Goal: Information Seeking & Learning: Learn about a topic

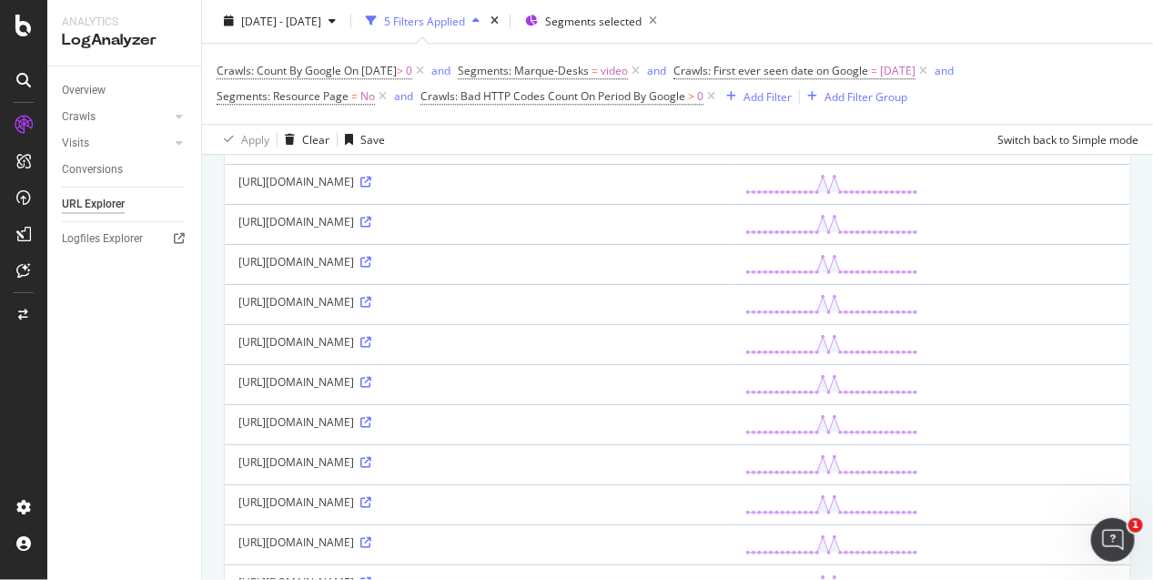
scroll to position [1875, 0]
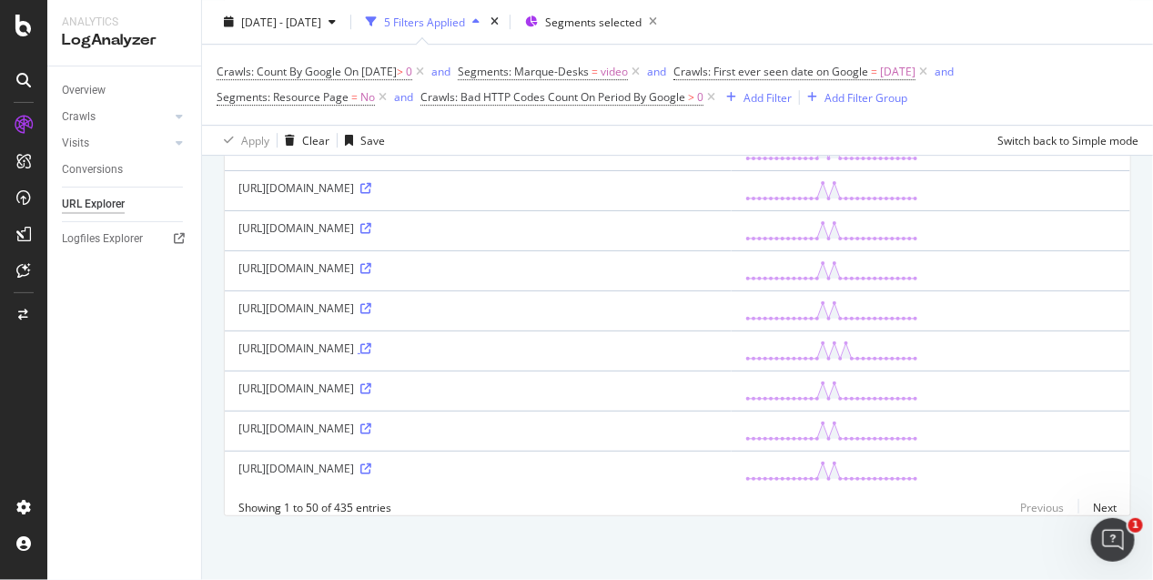
click at [371, 343] on icon at bounding box center [365, 348] width 11 height 11
click at [371, 183] on icon at bounding box center [365, 188] width 11 height 11
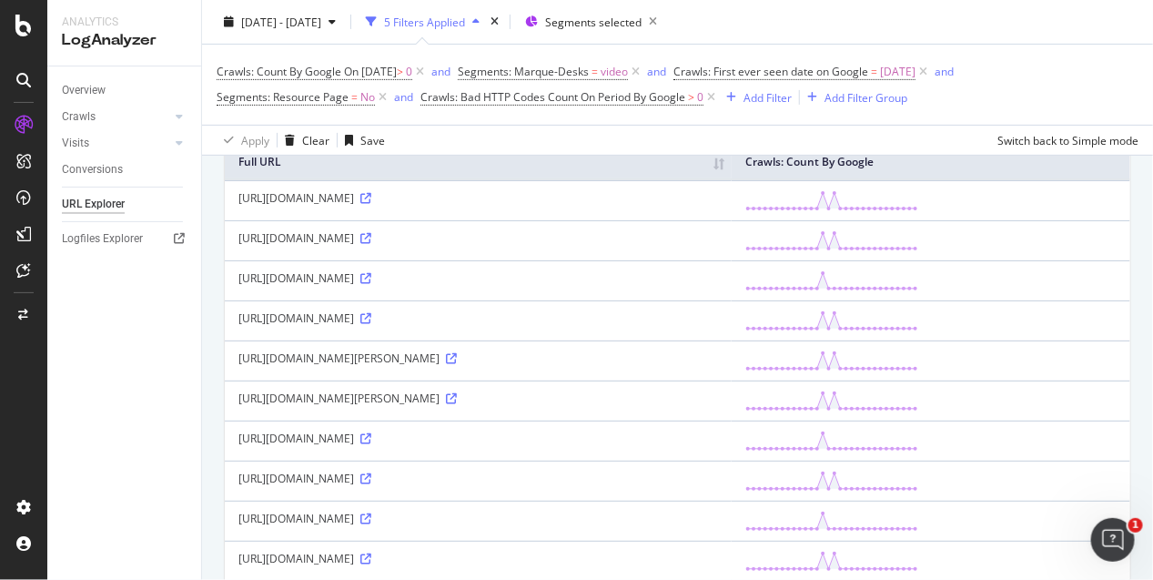
scroll to position [168, 0]
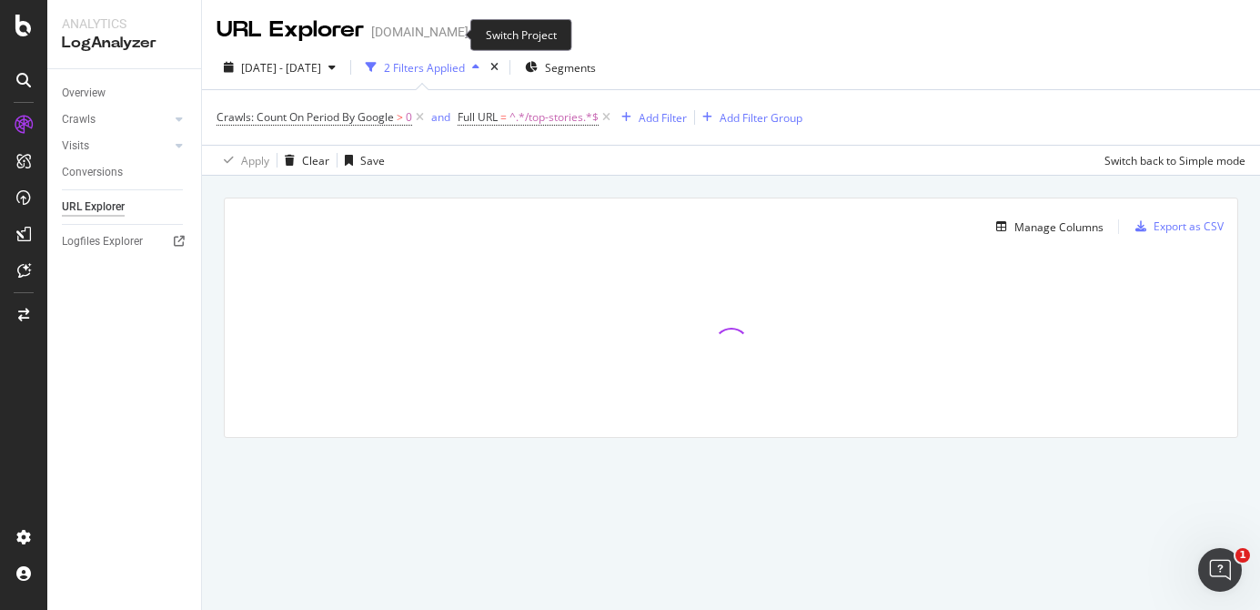
click at [469, 33] on span at bounding box center [481, 31] width 25 height 13
click at [476, 35] on icon "arrow-right-arrow-left" at bounding box center [481, 31] width 11 height 13
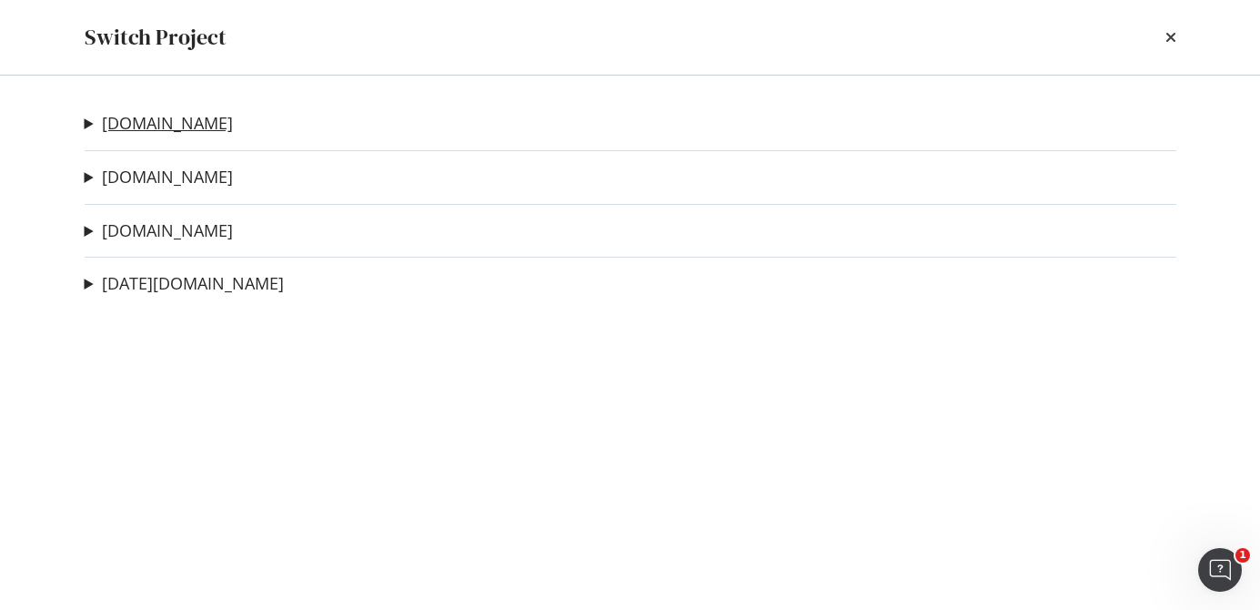
click at [150, 118] on link "[DOMAIN_NAME]" at bounding box center [167, 123] width 131 height 19
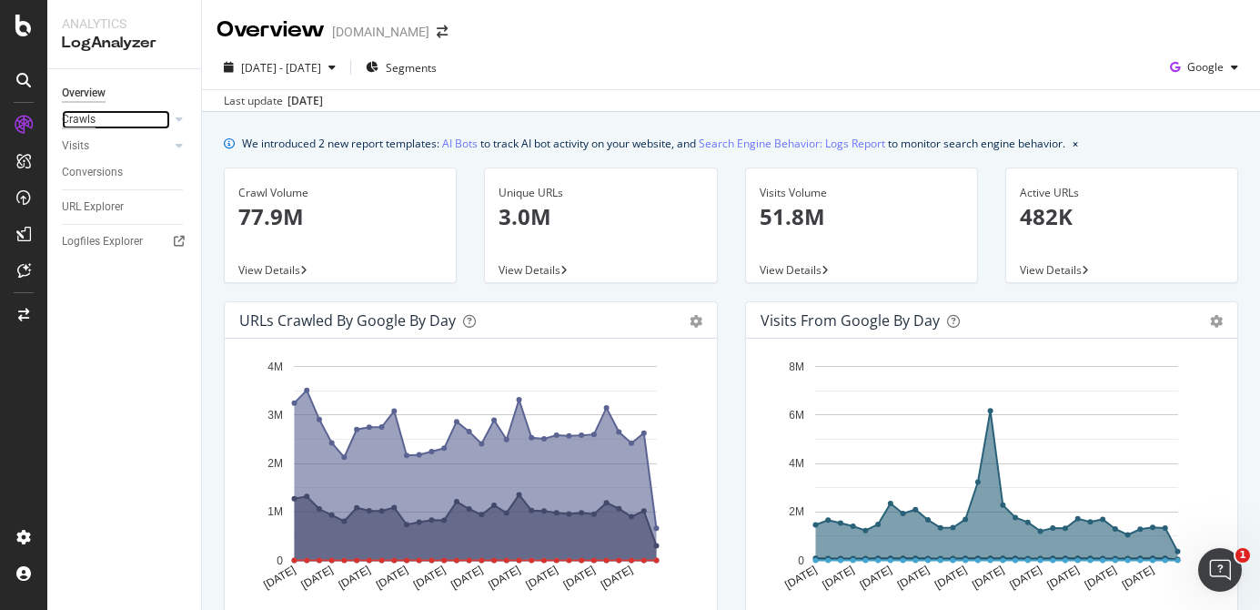
click at [86, 125] on div "Crawls" at bounding box center [79, 119] width 34 height 19
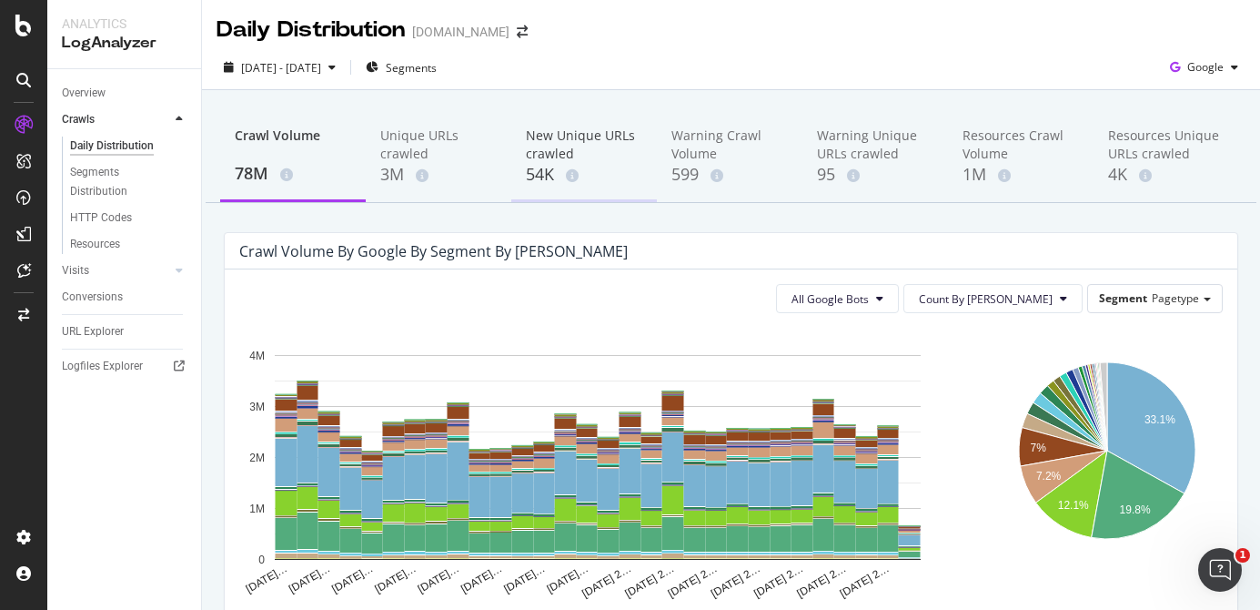
click at [601, 146] on div "New Unique URLs crawled" at bounding box center [584, 144] width 116 height 36
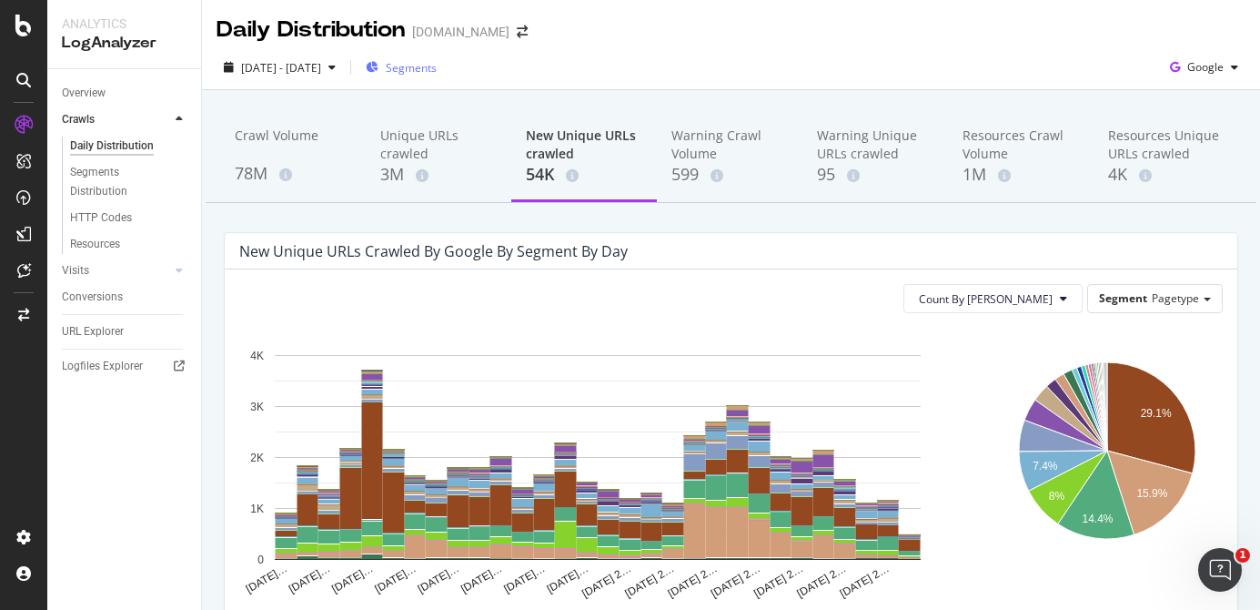
click at [437, 69] on span "Segments" at bounding box center [411, 67] width 51 height 15
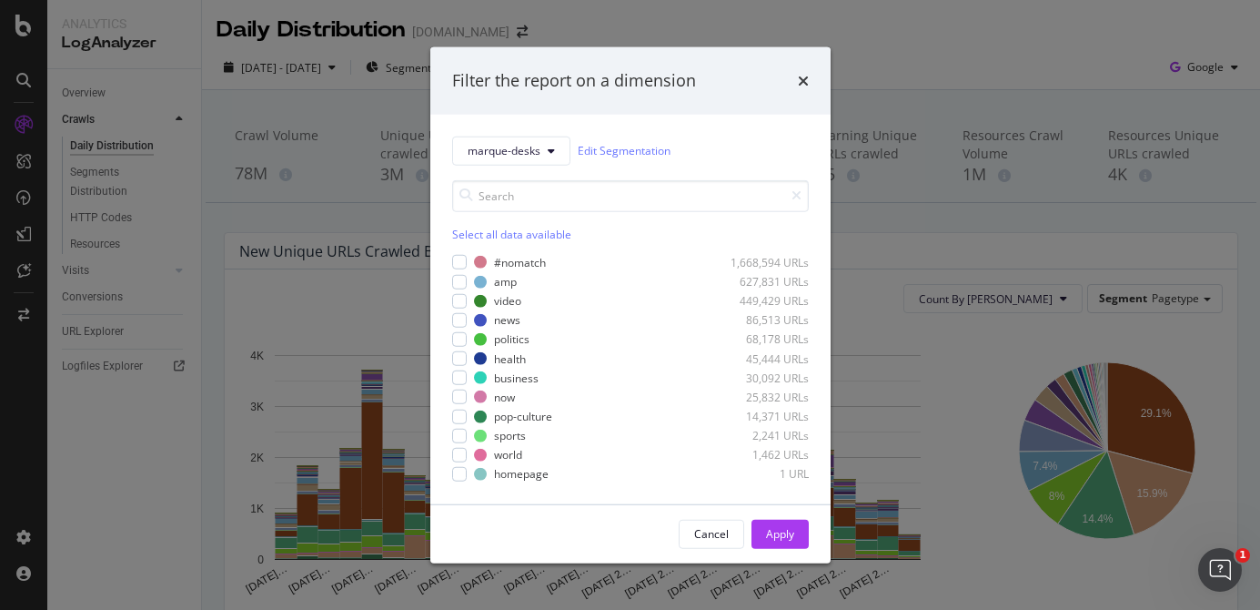
click at [465, 229] on div "Select all data available" at bounding box center [630, 233] width 357 height 15
drag, startPoint x: 777, startPoint y: 538, endPoint x: 767, endPoint y: 513, distance: 26.5
click at [775, 533] on div "Apply" at bounding box center [780, 533] width 28 height 15
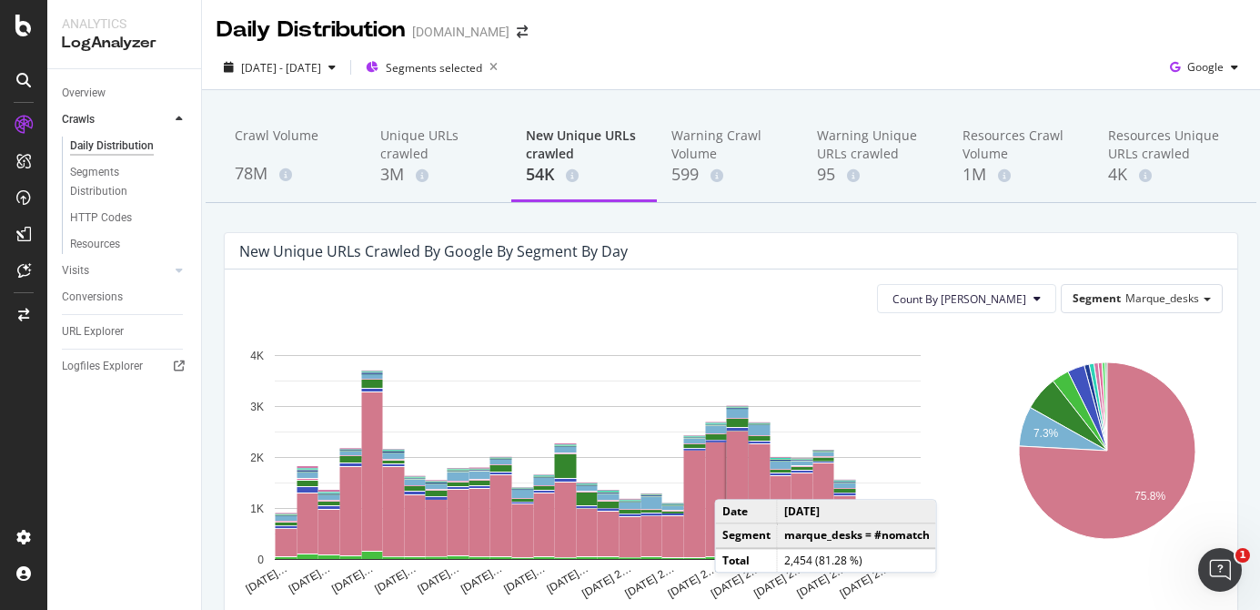
click at [733, 480] on rect "A chart." at bounding box center [738, 493] width 22 height 125
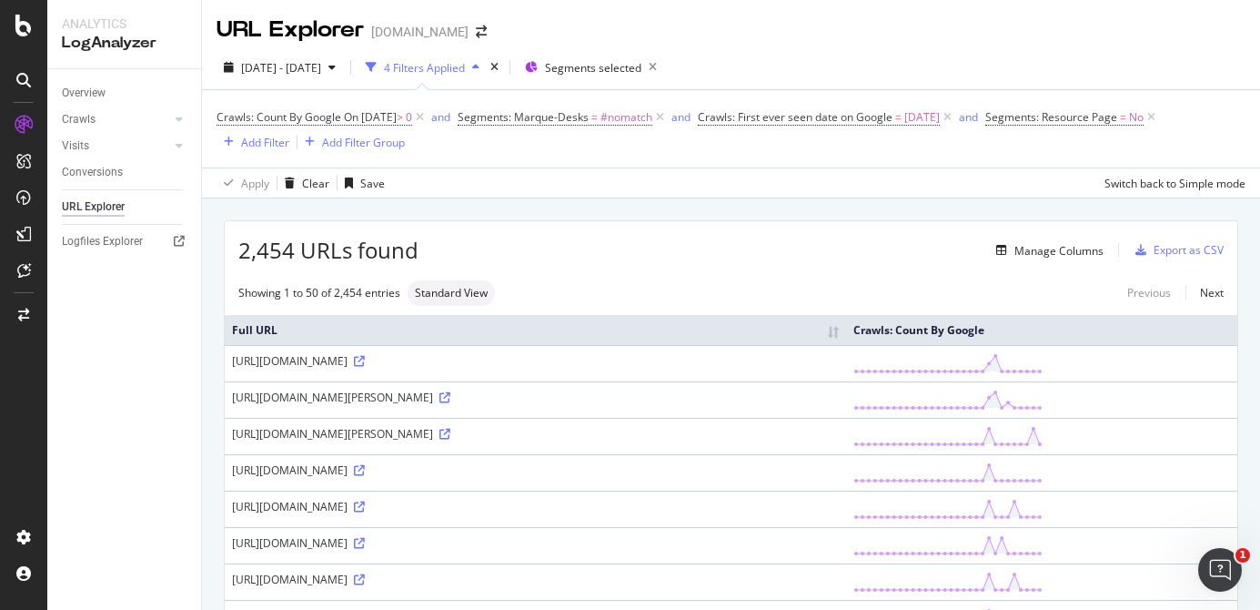
click at [1149, 159] on div "Crawls: Count By Google On [DATE] > 0 and Segments: Marque-Desks = #nomatch and…" at bounding box center [731, 128] width 1029 height 77
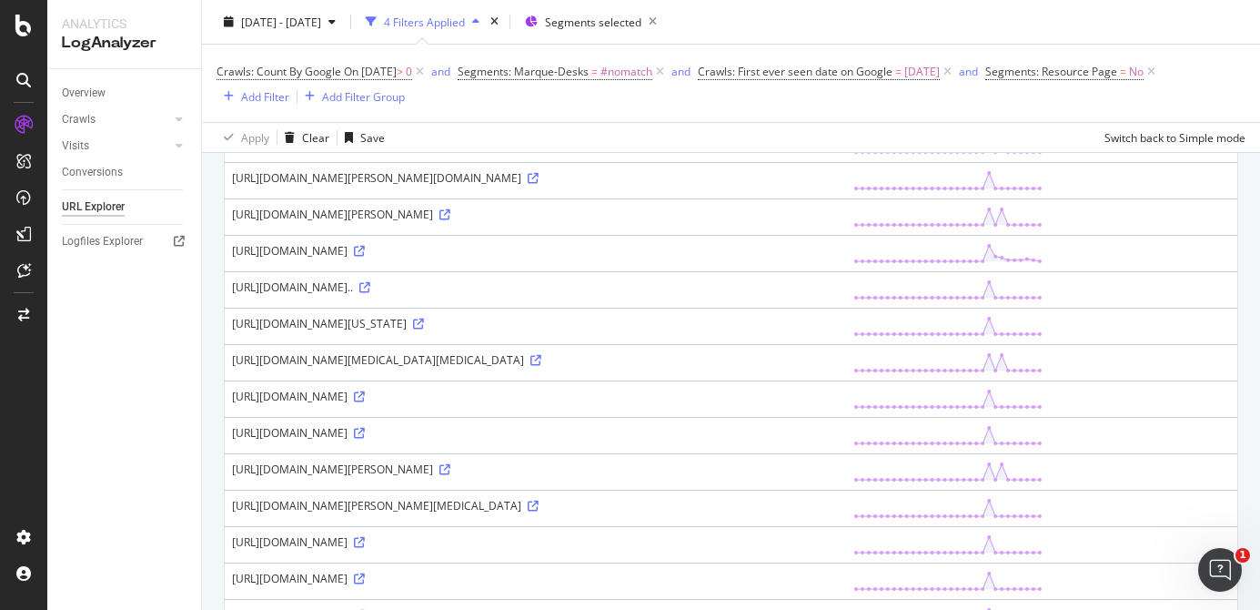
scroll to position [1091, 0]
click at [450, 220] on icon at bounding box center [445, 216] width 11 height 11
click at [370, 293] on icon at bounding box center [364, 289] width 11 height 11
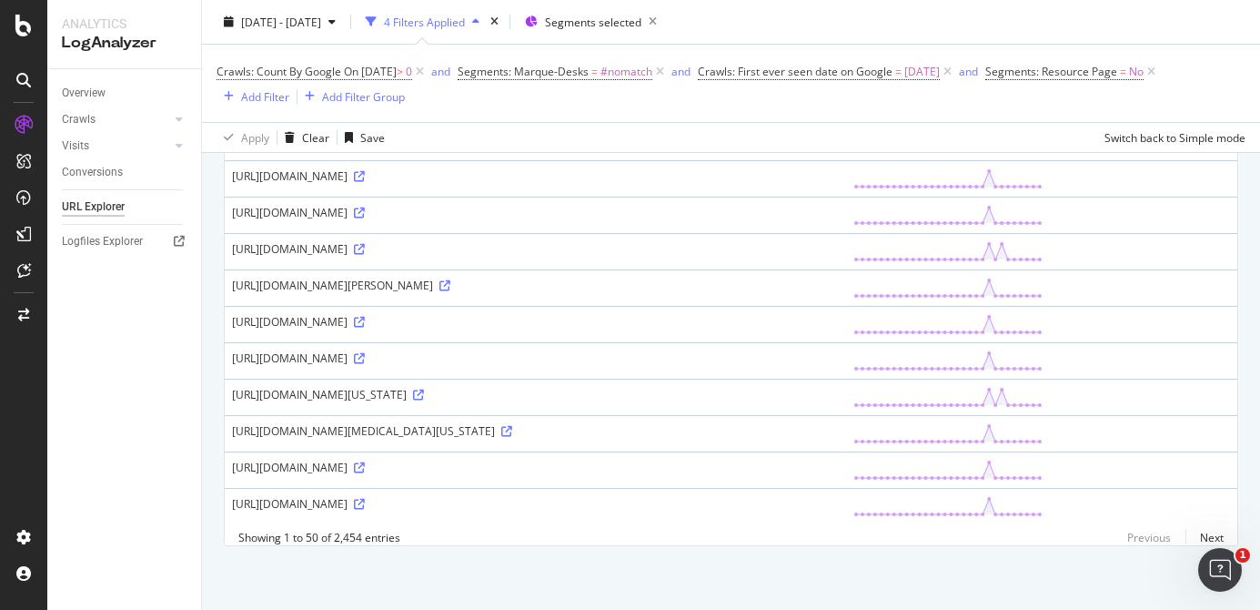
scroll to position [1660, 0]
click at [642, 103] on div "Crawls: Count By Google On [DATE] > 0 and Segments: Marque-Desks = #nomatch and…" at bounding box center [731, 83] width 1029 height 48
click at [1159, 74] on icon at bounding box center [1151, 72] width 15 height 18
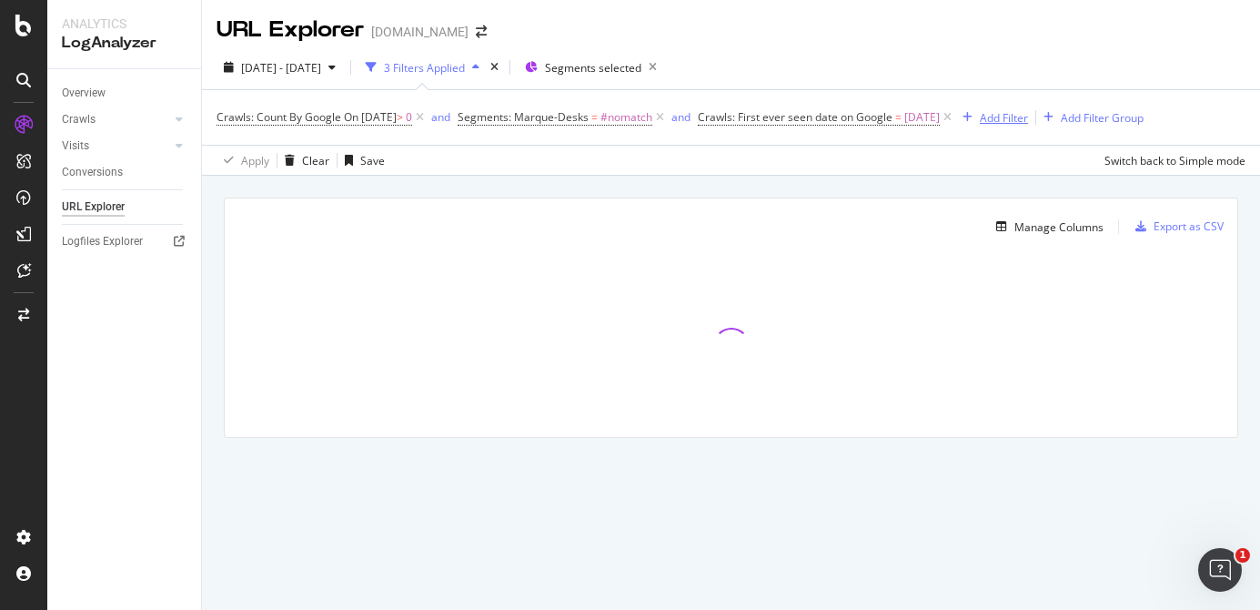
click at [1028, 116] on div "Add Filter" at bounding box center [1004, 117] width 48 height 15
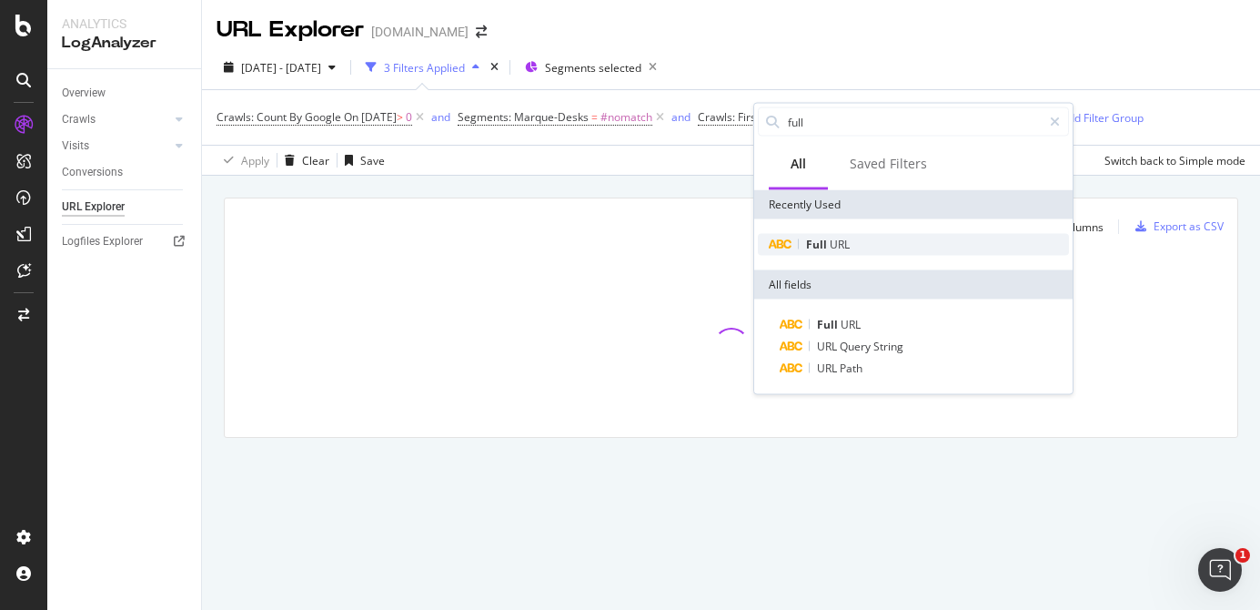
type input "full"
click at [865, 234] on div "Full URL" at bounding box center [913, 245] width 311 height 22
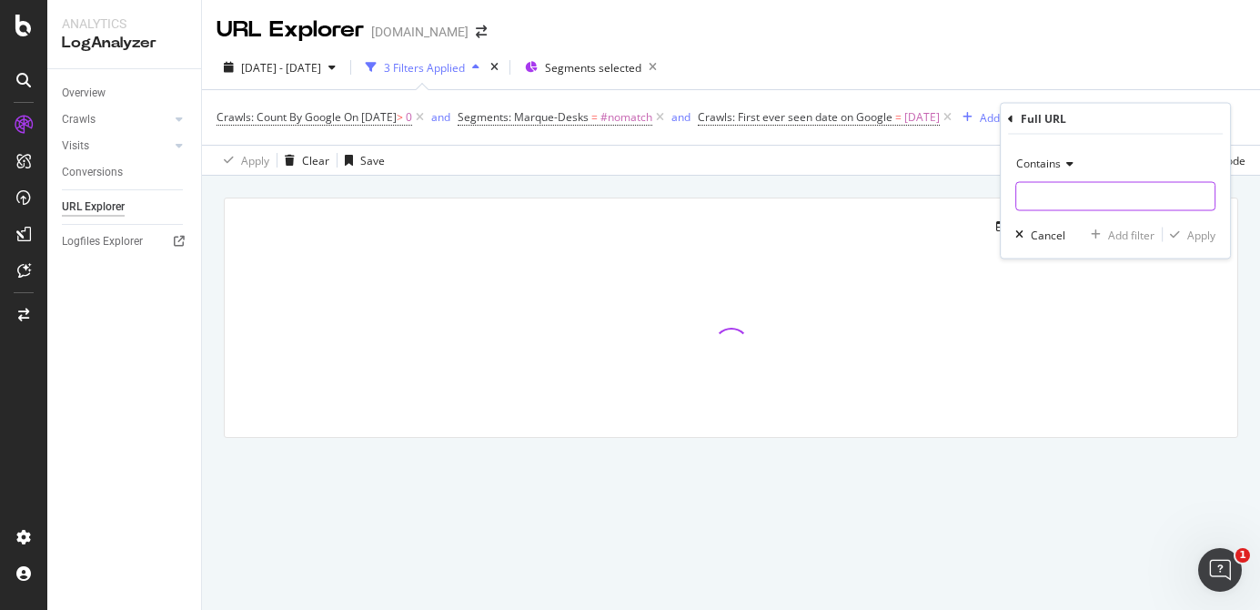
click at [1052, 197] on input "text" at bounding box center [1115, 196] width 198 height 29
type input "%"
click at [1198, 229] on div "Apply" at bounding box center [1201, 234] width 28 height 15
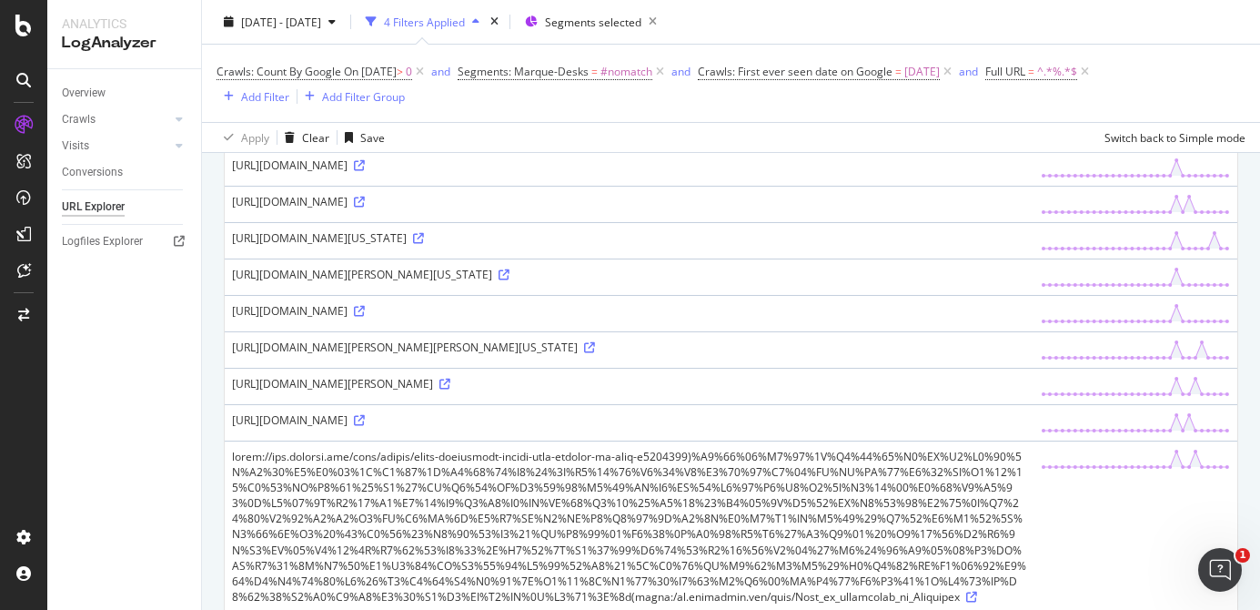
scroll to position [227, 0]
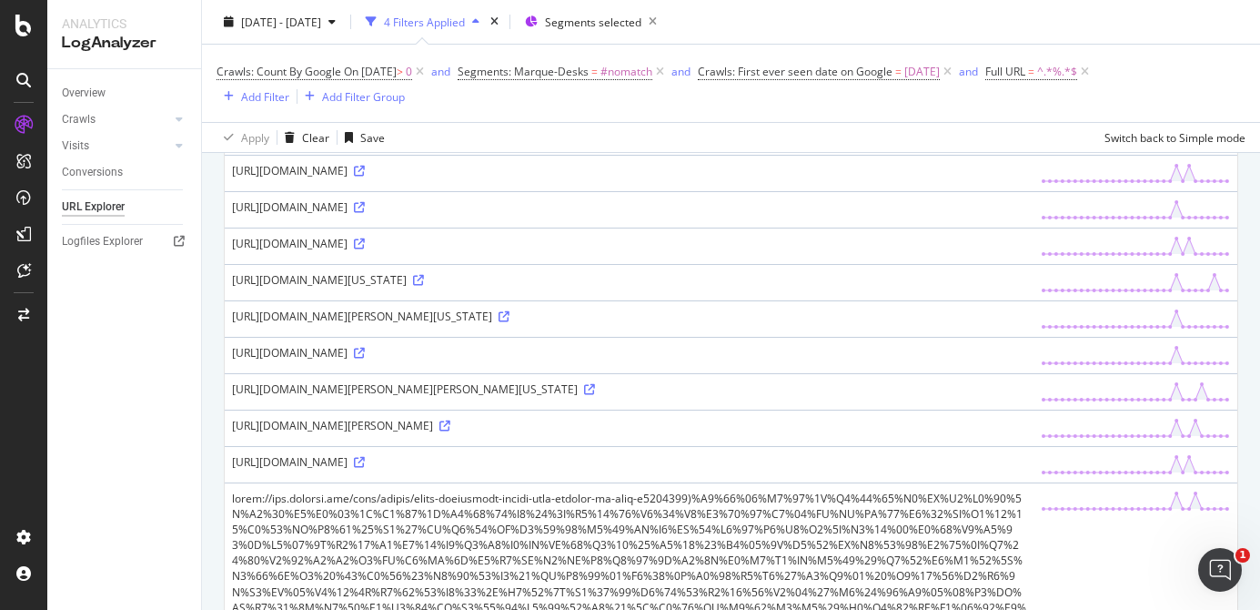
drag, startPoint x: 689, startPoint y: 251, endPoint x: 666, endPoint y: 251, distance: 22.7
click at [666, 251] on div "[URL][DOMAIN_NAME]" at bounding box center [629, 243] width 794 height 15
copy div "E3%"
click at [1175, 24] on div "[DATE] - [DATE] 4 Filters Applied Segments selected" at bounding box center [731, 25] width 1058 height 36
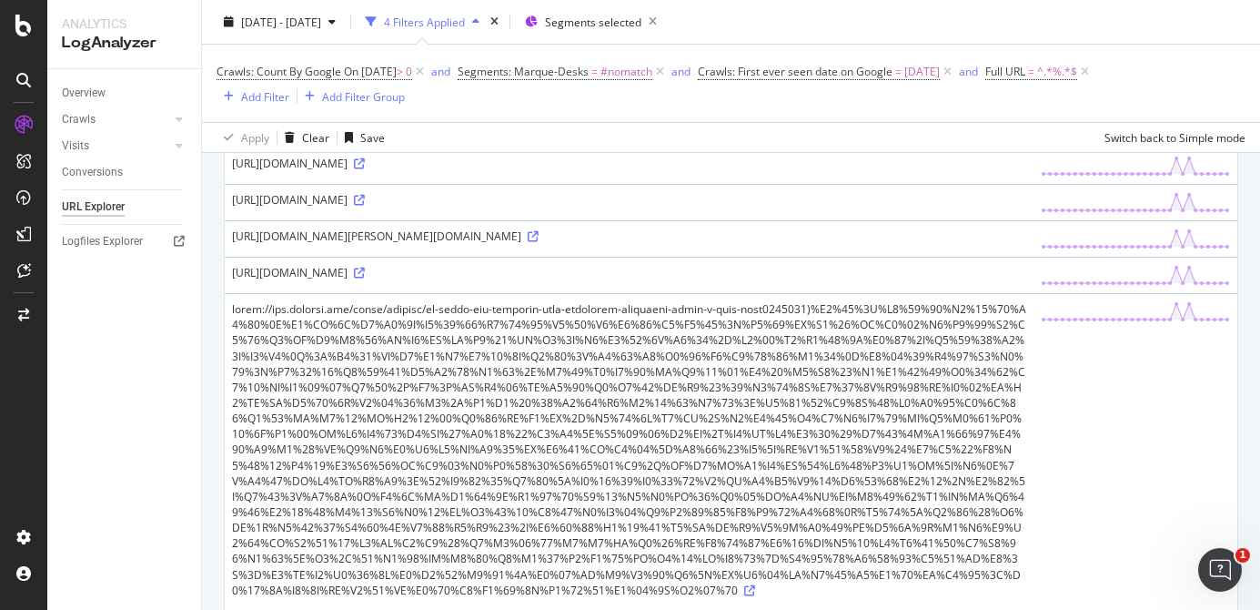
scroll to position [0, 0]
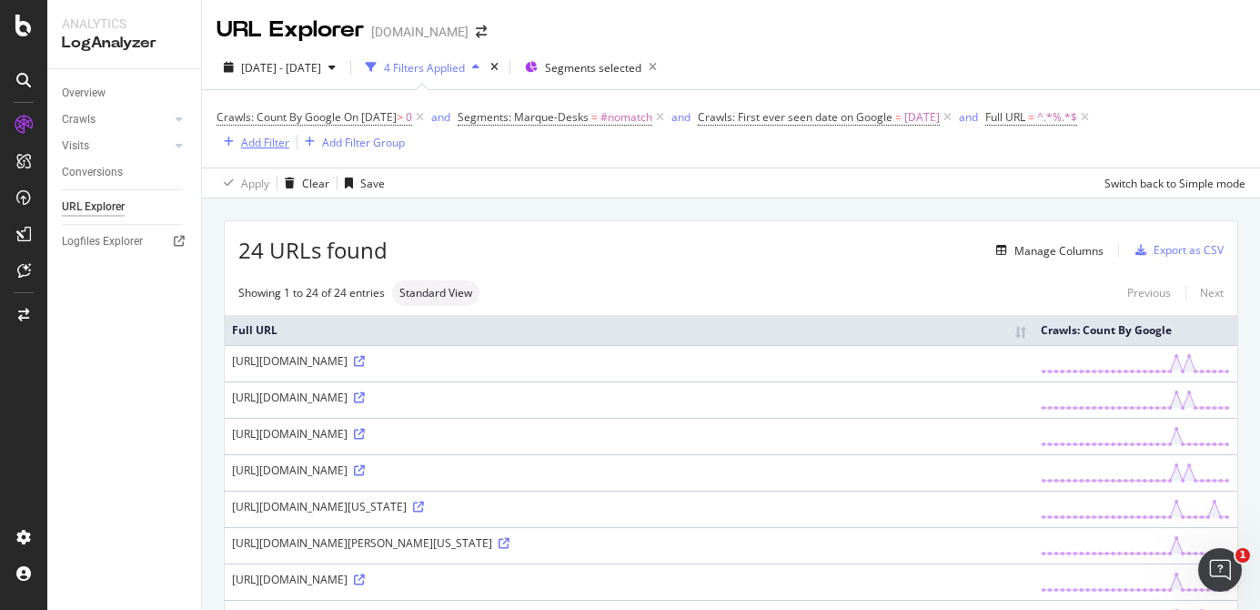
click at [242, 142] on div "Add Filter" at bounding box center [265, 142] width 48 height 15
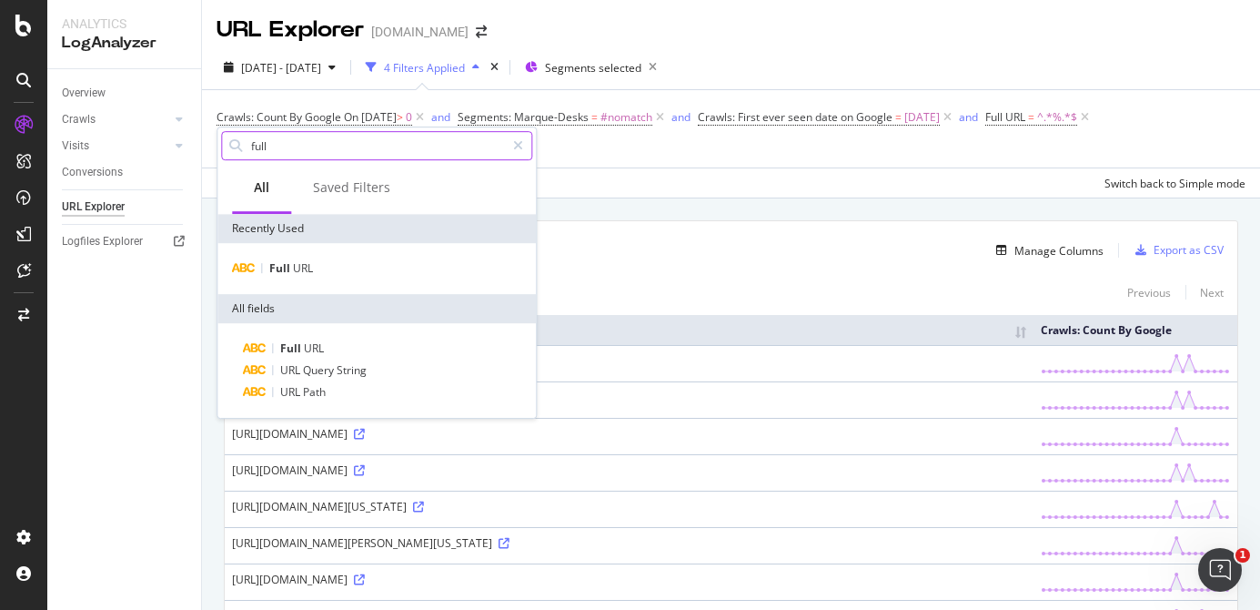
drag, startPoint x: 304, startPoint y: 151, endPoint x: 344, endPoint y: 137, distance: 42.3
click at [304, 151] on input "full" at bounding box center [377, 145] width 256 height 27
click at [397, 116] on span "On [DATE]" at bounding box center [370, 116] width 53 height 15
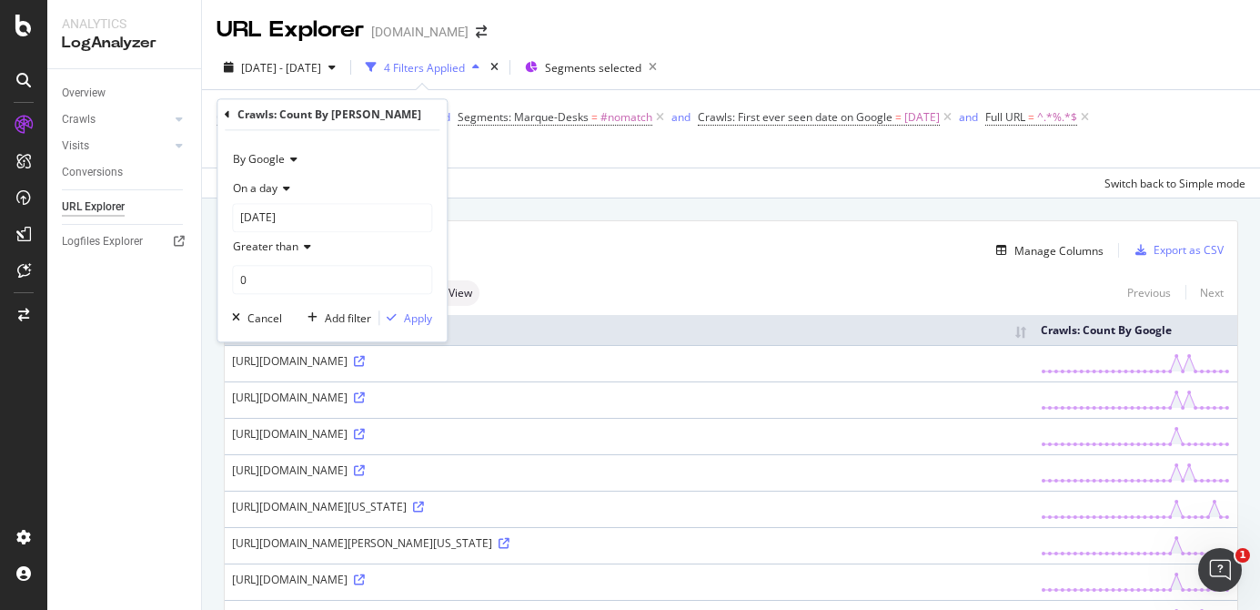
click at [268, 188] on span "On a day" at bounding box center [255, 187] width 45 height 15
click at [327, 272] on span "Any day of the period" at bounding box center [294, 273] width 107 height 15
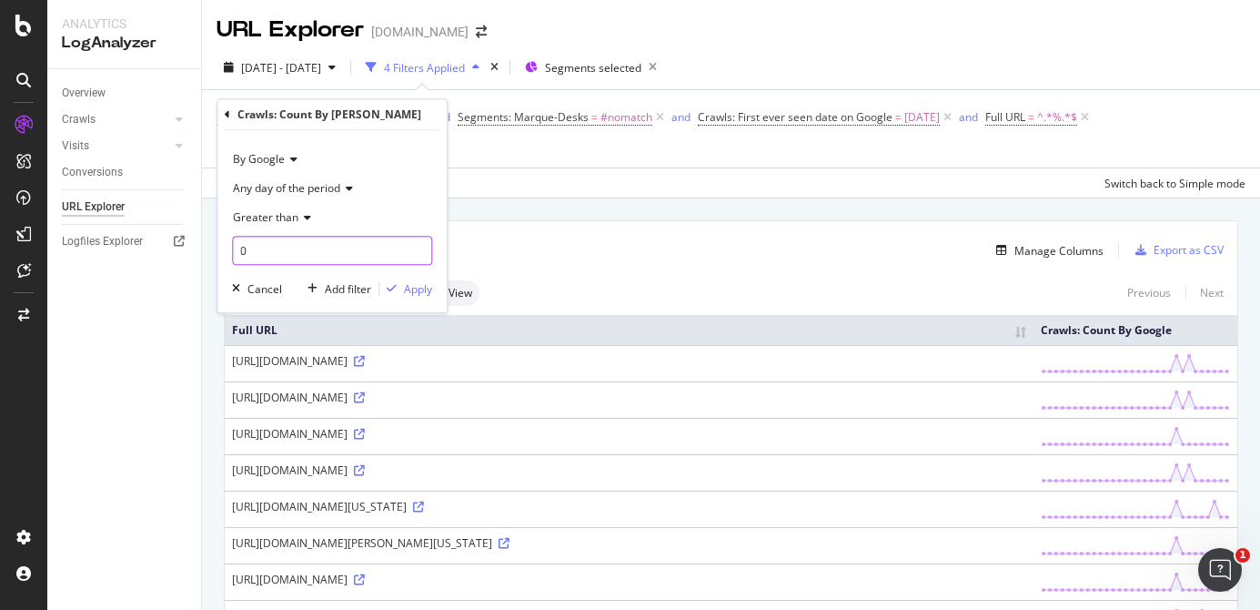
click at [300, 247] on input "0" at bounding box center [332, 250] width 200 height 29
click at [415, 282] on div "Apply" at bounding box center [418, 288] width 28 height 15
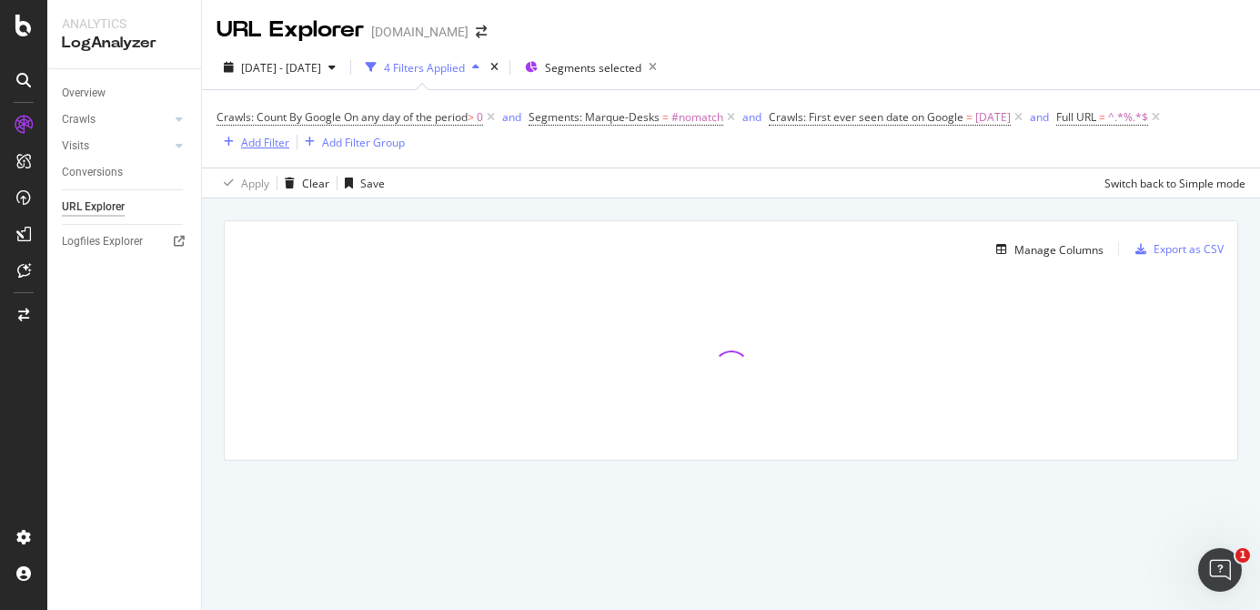
click at [268, 138] on div "Add Filter" at bounding box center [265, 142] width 48 height 15
click at [629, 162] on div "Crawls: Count By Google On any day of the period > 0 and Segments: Marque-Desks…" at bounding box center [731, 128] width 1029 height 77
click at [267, 136] on div "Add Filter" at bounding box center [265, 142] width 48 height 15
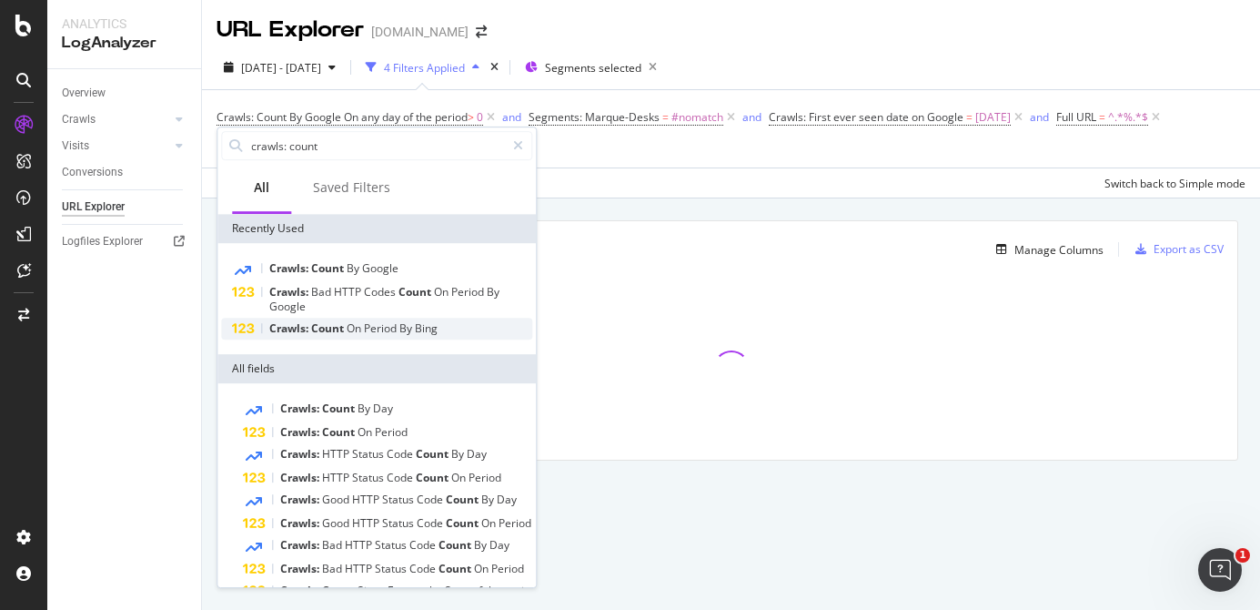
type input "crawls: count"
click at [414, 321] on span "By" at bounding box center [406, 327] width 15 height 15
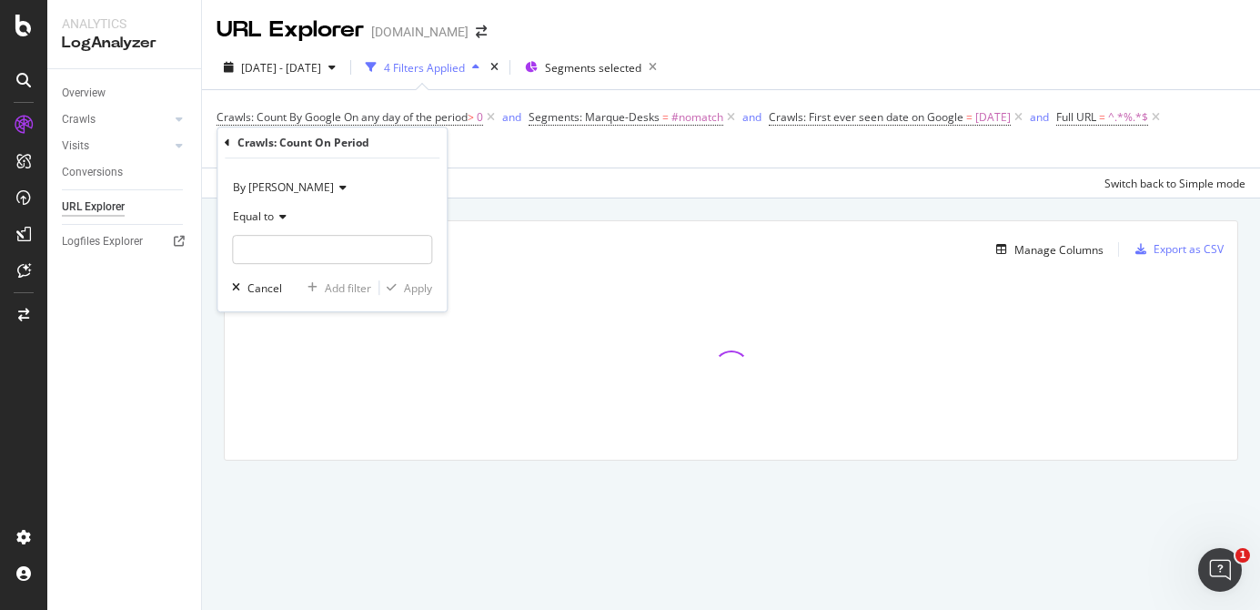
click at [267, 212] on span "Equal to" at bounding box center [253, 215] width 41 height 15
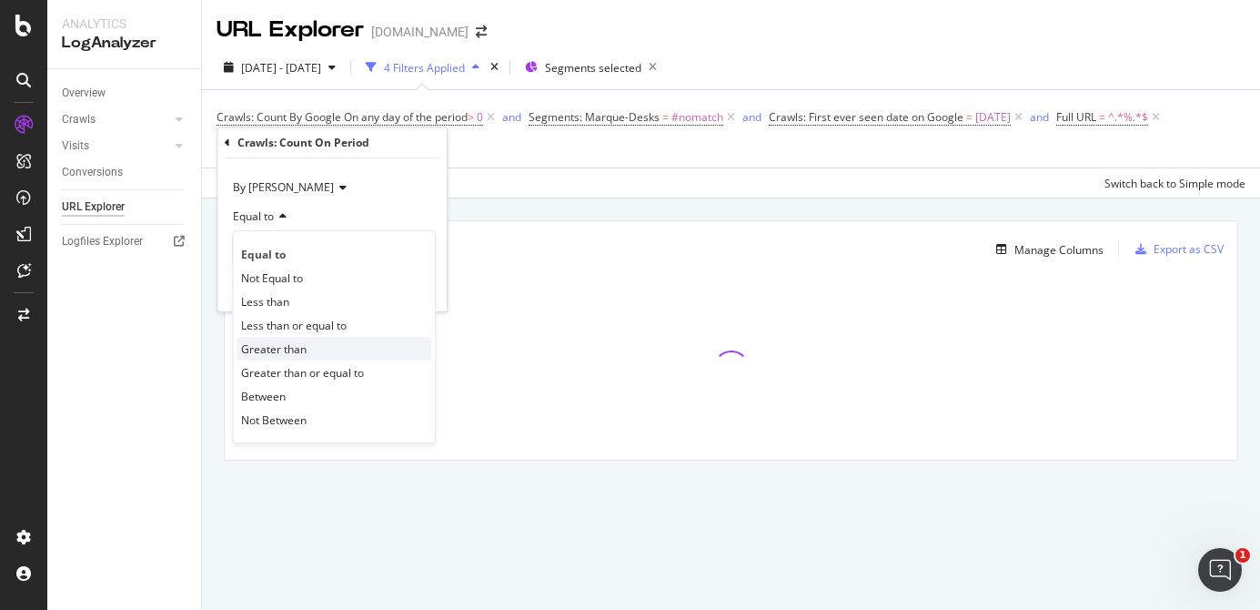
click at [293, 350] on span "Greater than" at bounding box center [274, 348] width 66 height 15
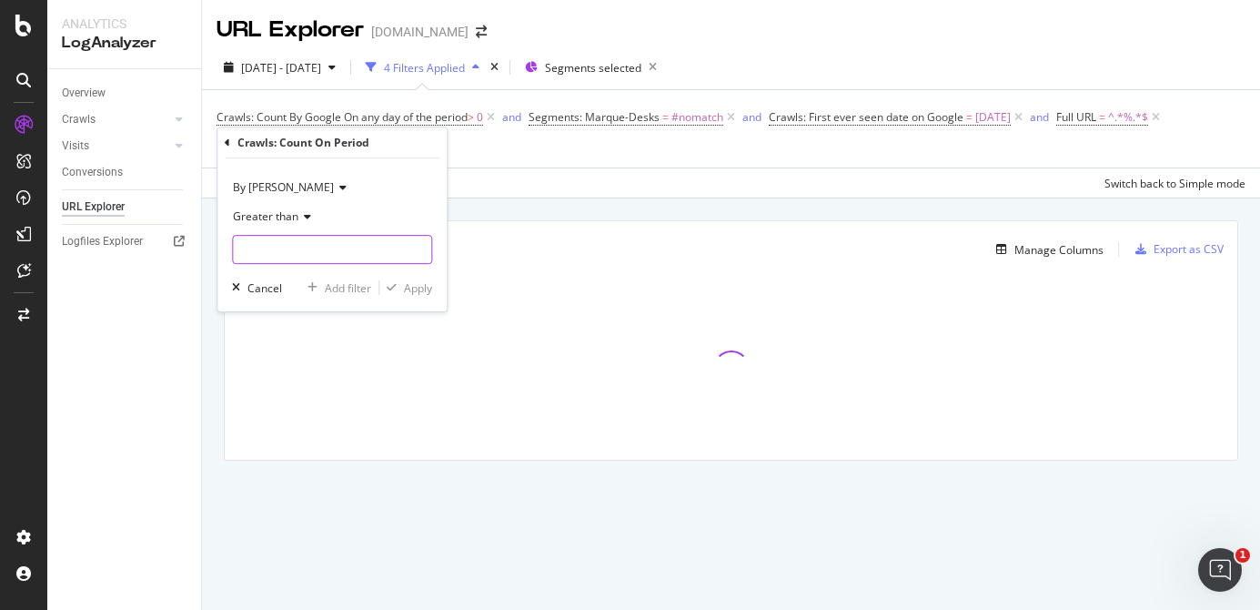
click at [282, 250] on input "number" at bounding box center [332, 249] width 200 height 29
type input "0"
click at [409, 288] on div "Apply" at bounding box center [418, 287] width 28 height 15
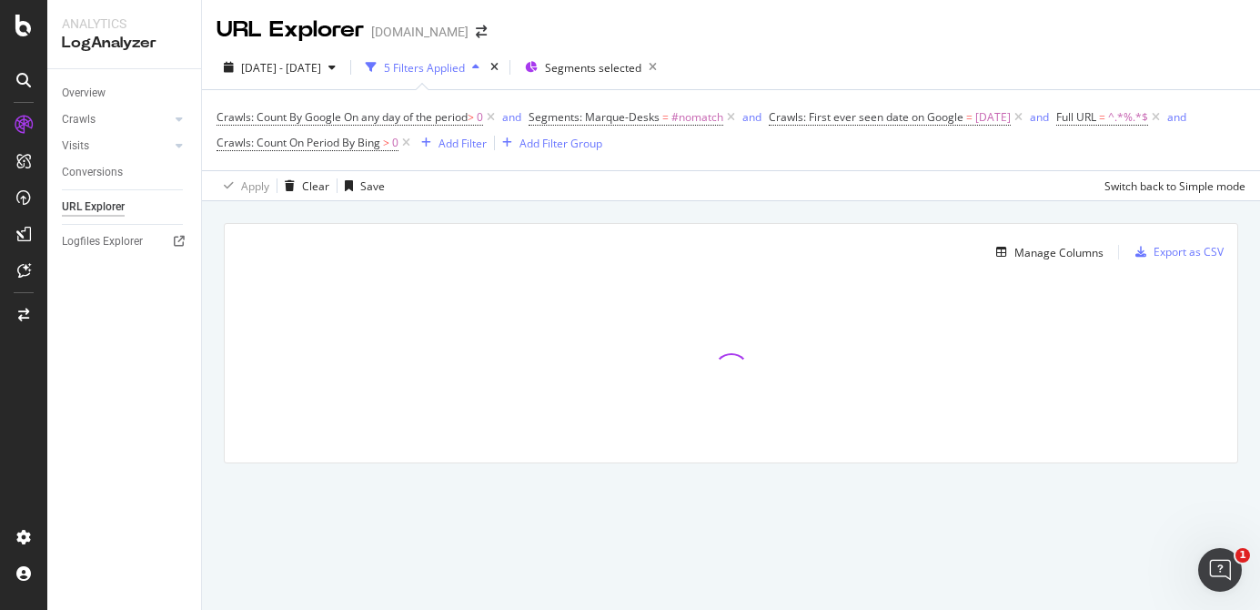
click at [1104, 150] on div "Crawls: Count By Google On any day of the period > 0 and Segments: Marque-Desks…" at bounding box center [731, 130] width 1029 height 51
click at [374, 144] on span "Crawls: Count On Period By Bing" at bounding box center [299, 142] width 164 height 15
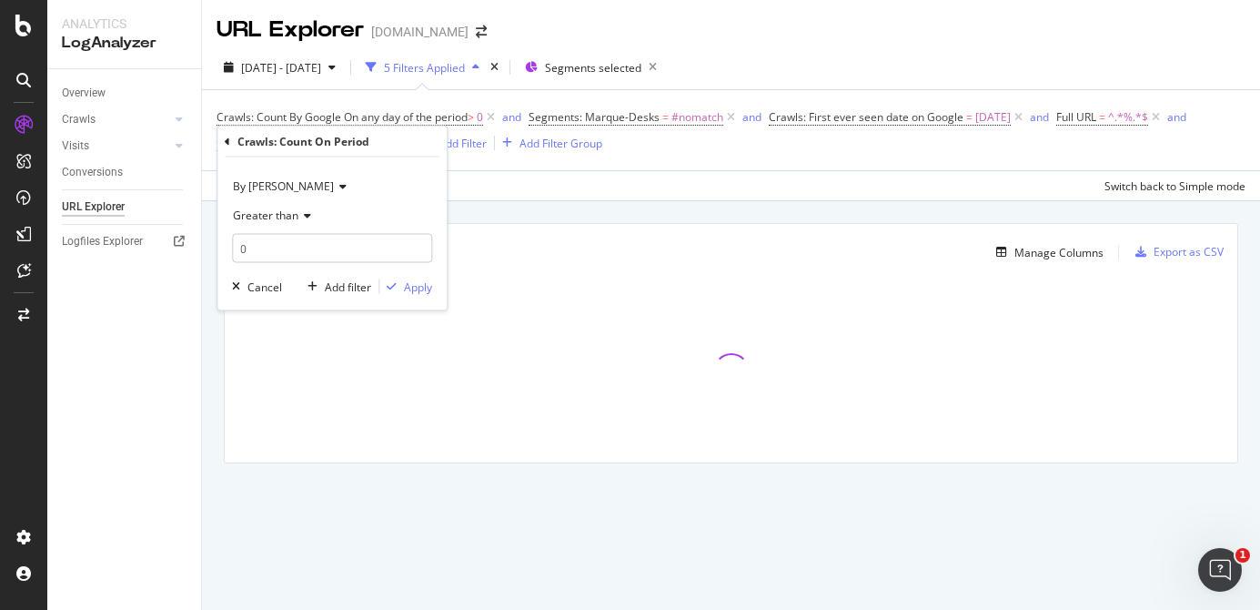
click at [278, 217] on span "Greater than" at bounding box center [266, 214] width 66 height 15
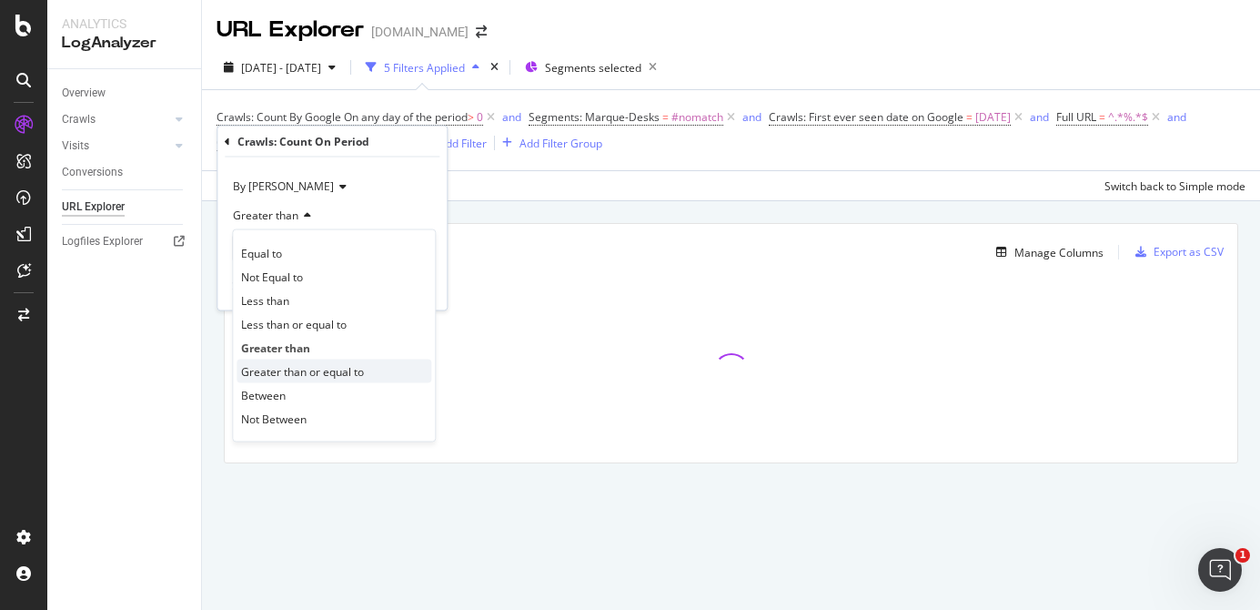
click at [313, 377] on span "Greater than or equal to" at bounding box center [302, 370] width 123 height 15
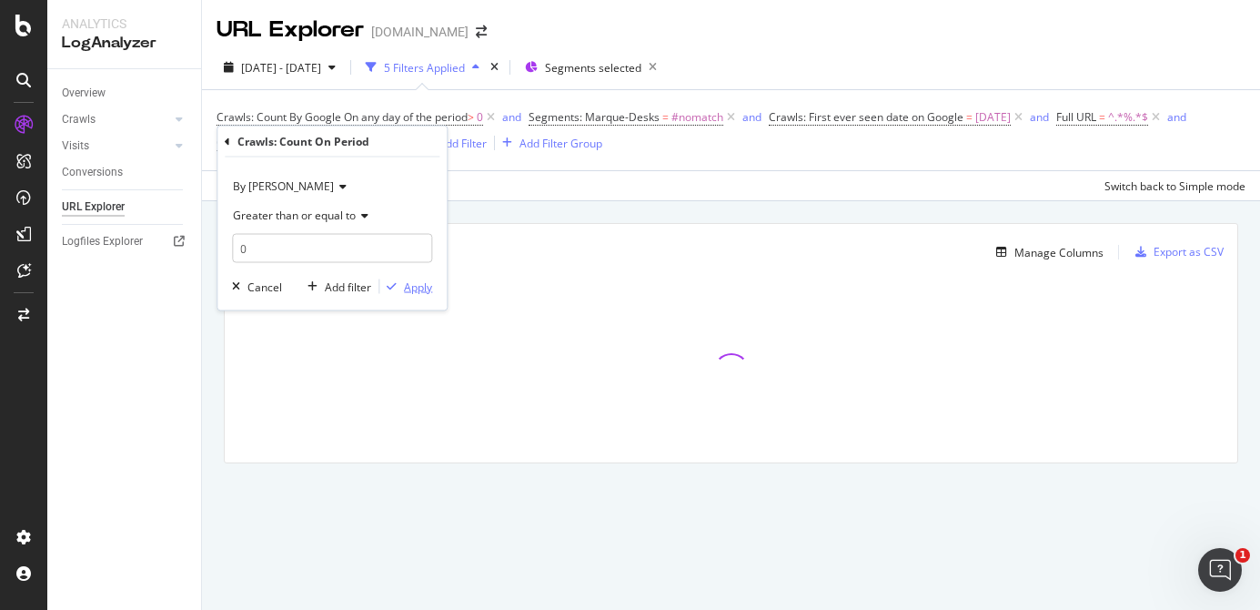
click at [400, 288] on div "button" at bounding box center [391, 286] width 25 height 11
click at [1026, 116] on icon at bounding box center [1018, 117] width 15 height 18
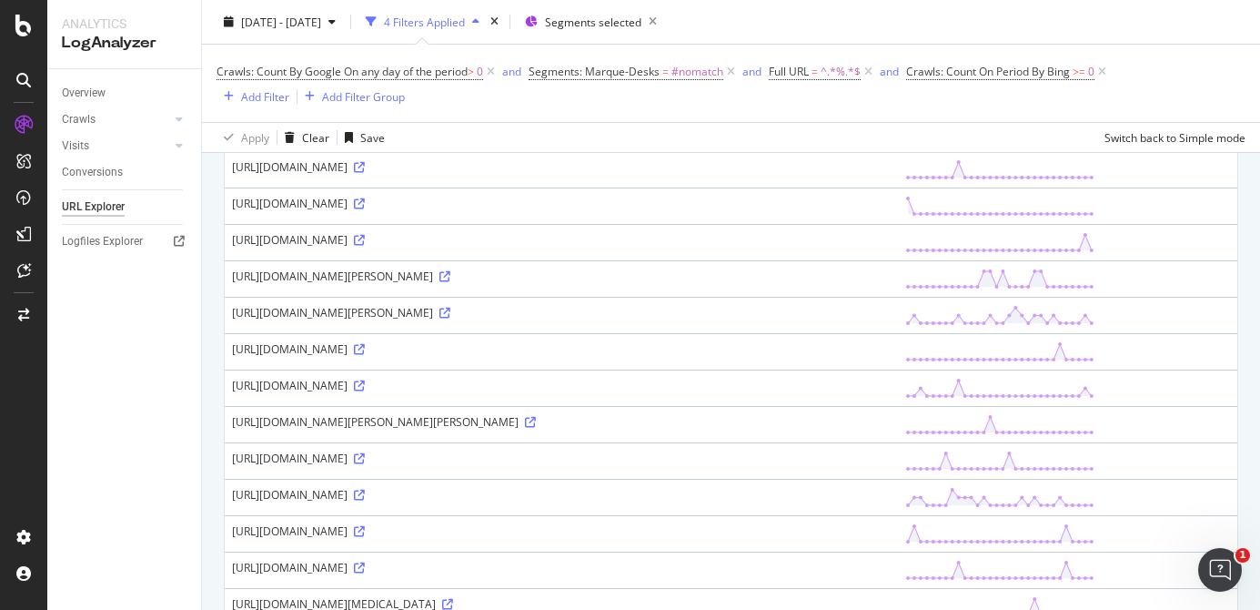
scroll to position [454, 0]
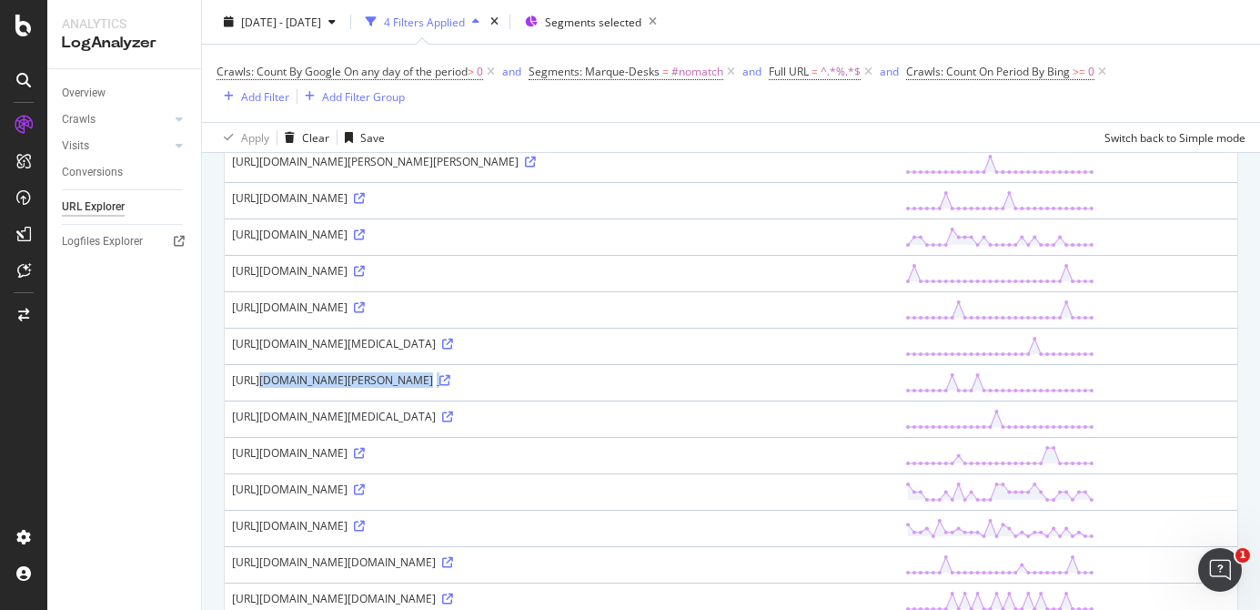
drag, startPoint x: 228, startPoint y: 408, endPoint x: 846, endPoint y: 411, distance: 617.9
click at [846, 400] on td "[URL][DOMAIN_NAME][PERSON_NAME]" at bounding box center [561, 382] width 673 height 36
copy div "[URL][DOMAIN_NAME][PERSON_NAME]"
drag, startPoint x: 553, startPoint y: 219, endPoint x: 528, endPoint y: 219, distance: 25.5
click at [528, 206] on div "[URL][DOMAIN_NAME]" at bounding box center [561, 197] width 659 height 15
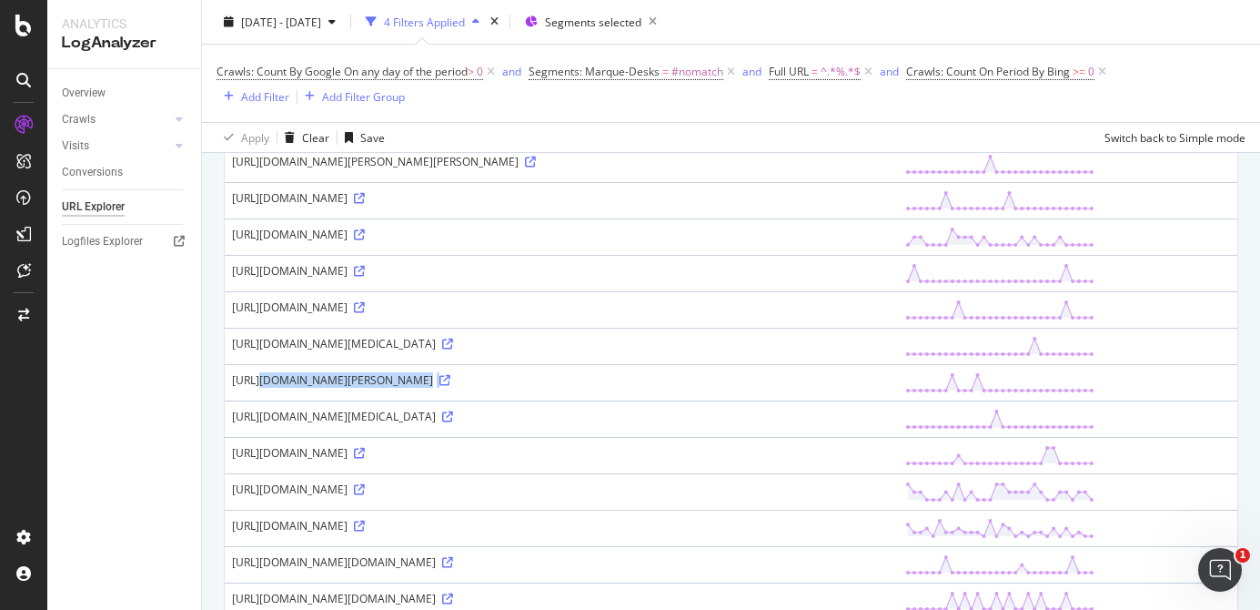
copy div "C3%"
click at [1184, 82] on div "Crawls: Count By Google On any day of the period > 0 and Segments: Marque-Desks…" at bounding box center [731, 83] width 1029 height 48
drag, startPoint x: 369, startPoint y: 406, endPoint x: 393, endPoint y: 406, distance: 24.6
click at [393, 388] on div "[URL][DOMAIN_NAME][PERSON_NAME]" at bounding box center [561, 379] width 659 height 15
copy div "%20"
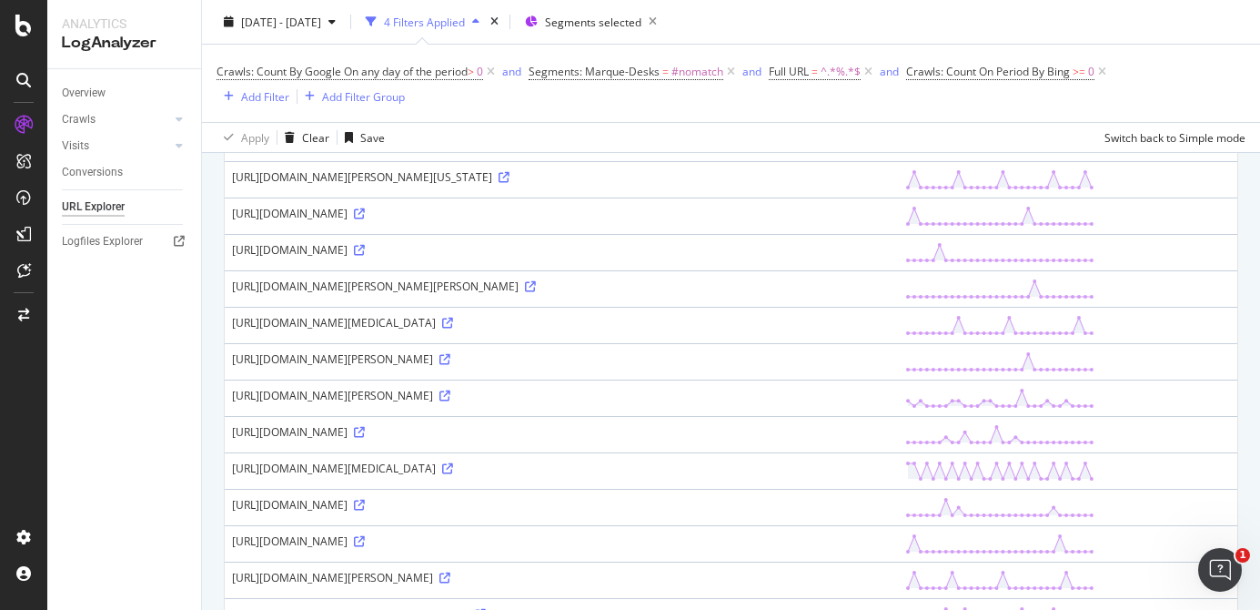
scroll to position [1024, 0]
click at [1170, 64] on div "Crawls: Count By Google On any day of the period > 0 and Segments: Marque-Desks…" at bounding box center [731, 83] width 1029 height 48
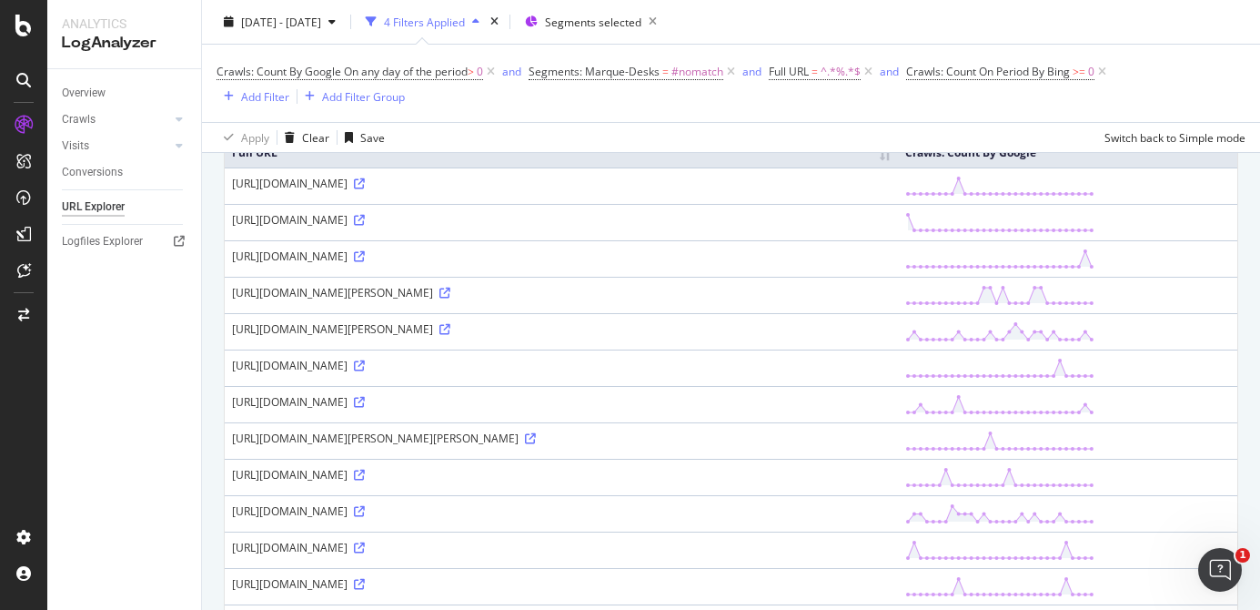
scroll to position [0, 0]
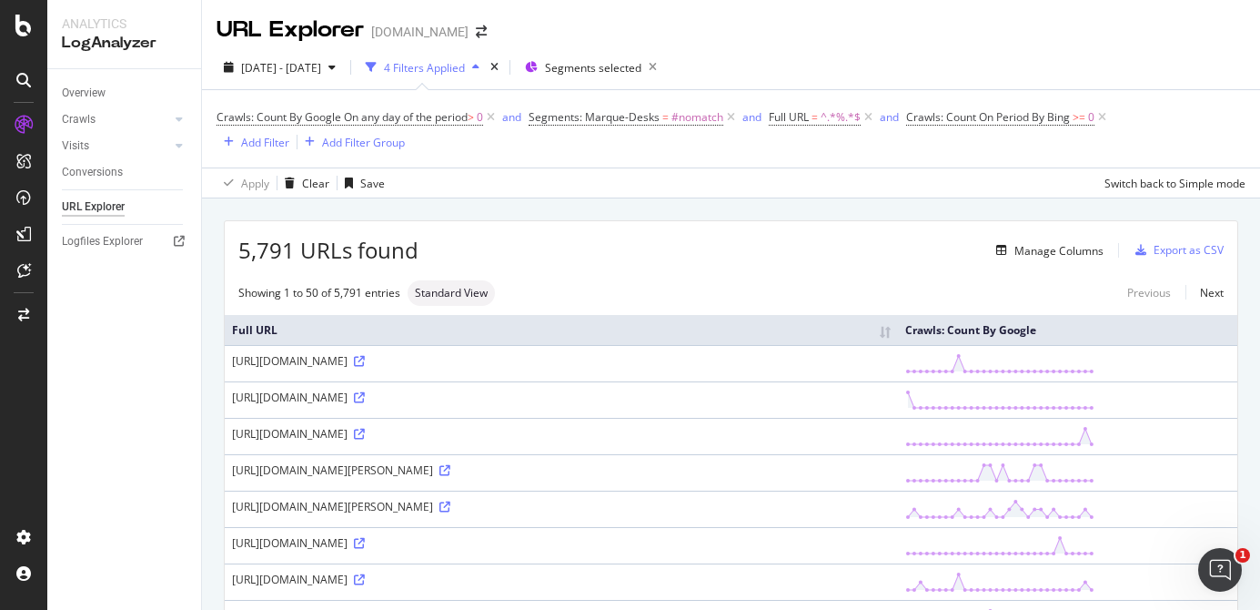
click at [1028, 237] on div "5,791 URLs found Manage Columns Export as CSV" at bounding box center [731, 243] width 1013 height 45
click at [1028, 241] on div "Manage Columns" at bounding box center [1046, 250] width 115 height 20
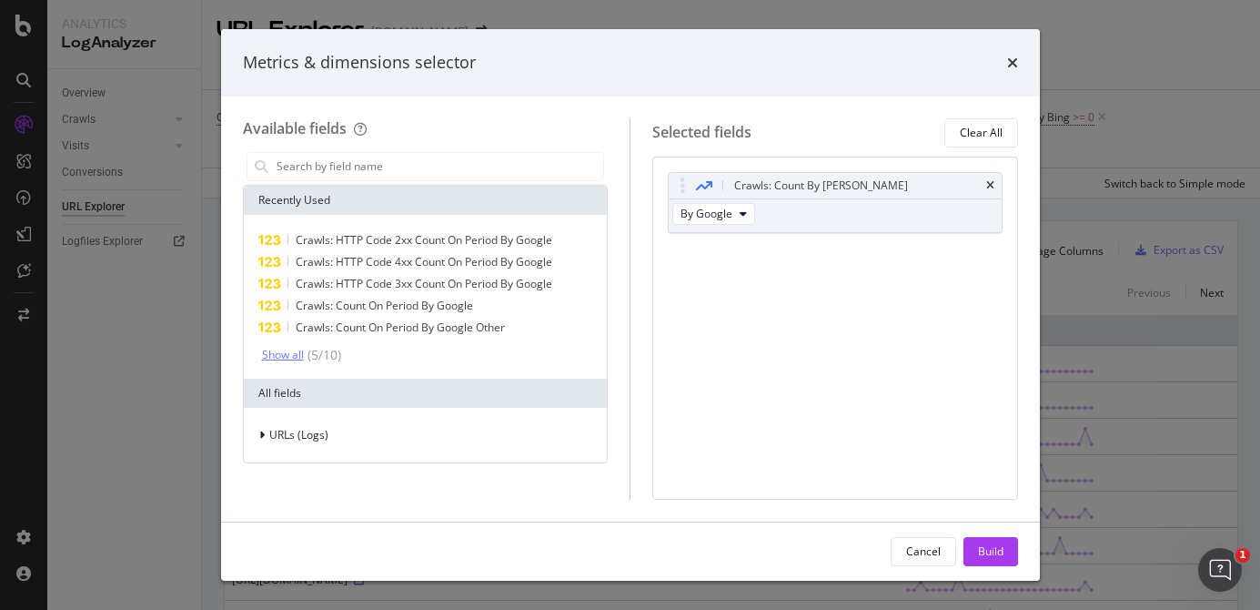
click at [308, 360] on div "( 5 / 10 )" at bounding box center [322, 355] width 37 height 18
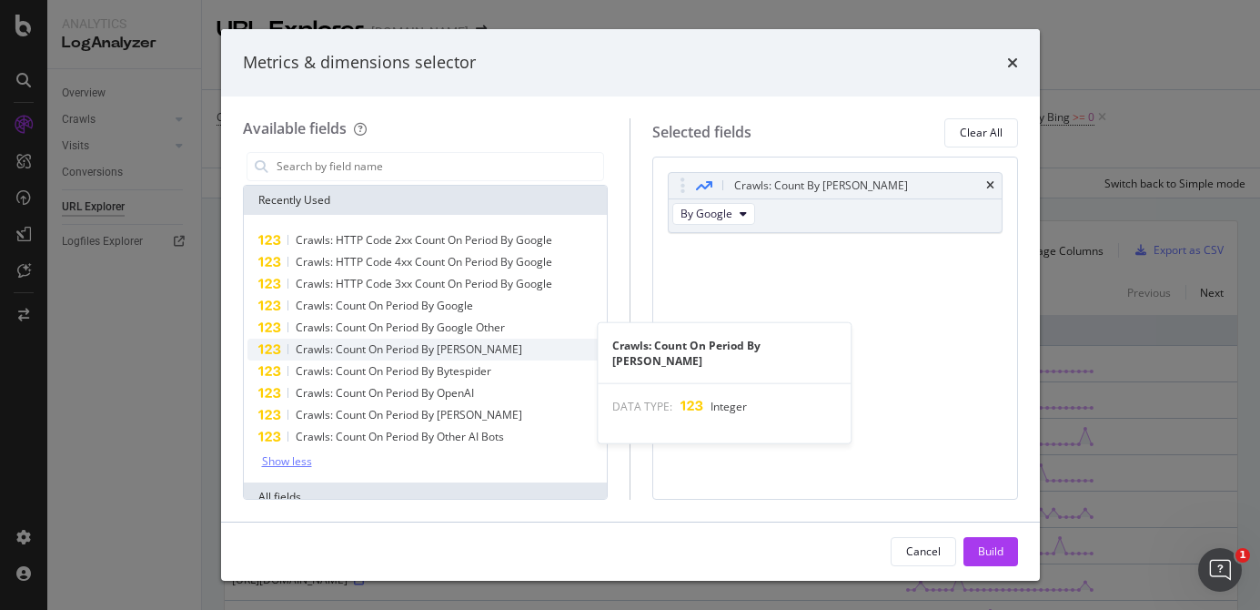
scroll to position [66, 0]
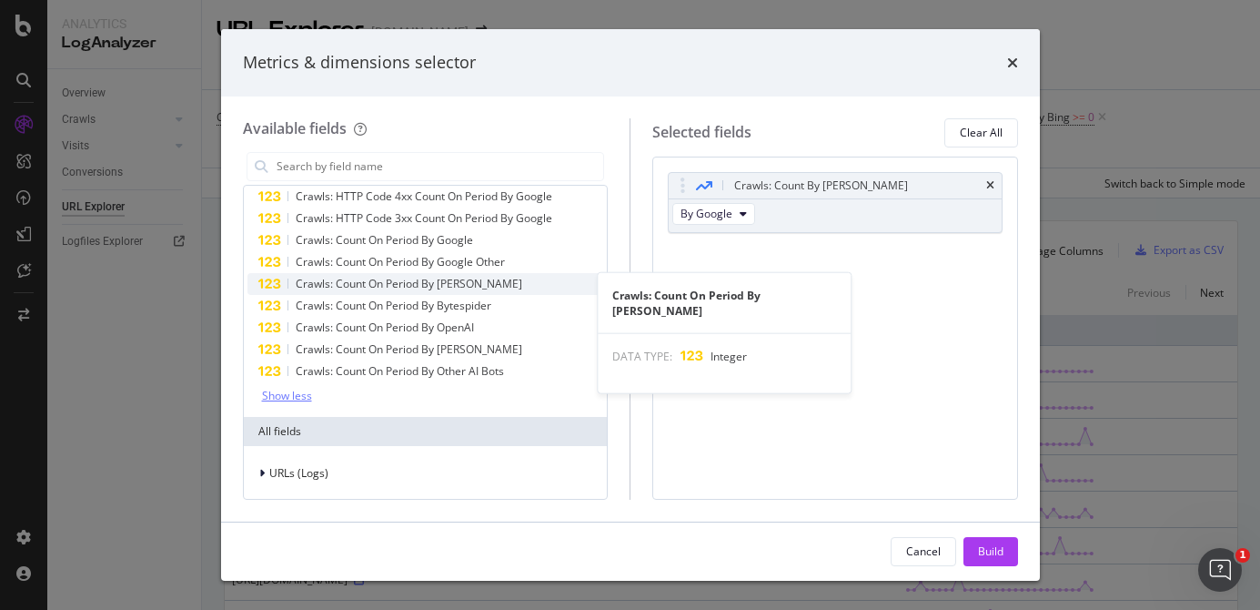
drag, startPoint x: 455, startPoint y: 282, endPoint x: 464, endPoint y: 281, distance: 9.1
click at [455, 281] on span "Crawls: Count On Period By [PERSON_NAME]" at bounding box center [409, 283] width 227 height 15
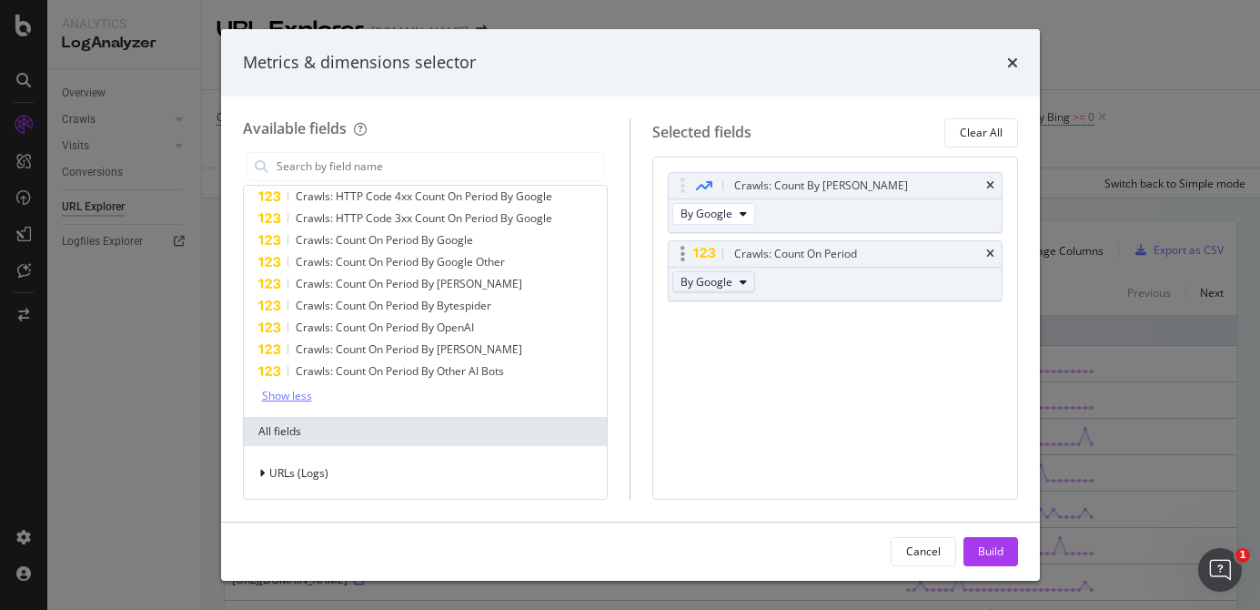
click at [732, 272] on button "By Google" at bounding box center [713, 282] width 83 height 22
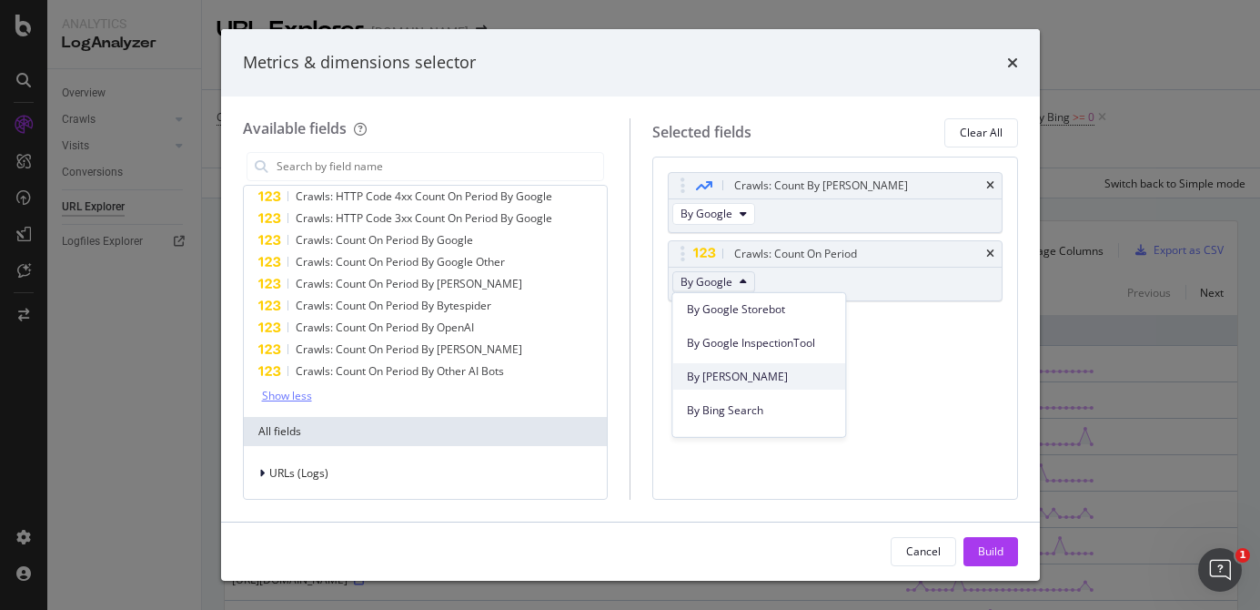
click at [729, 377] on span "By [PERSON_NAME]" at bounding box center [759, 376] width 144 height 16
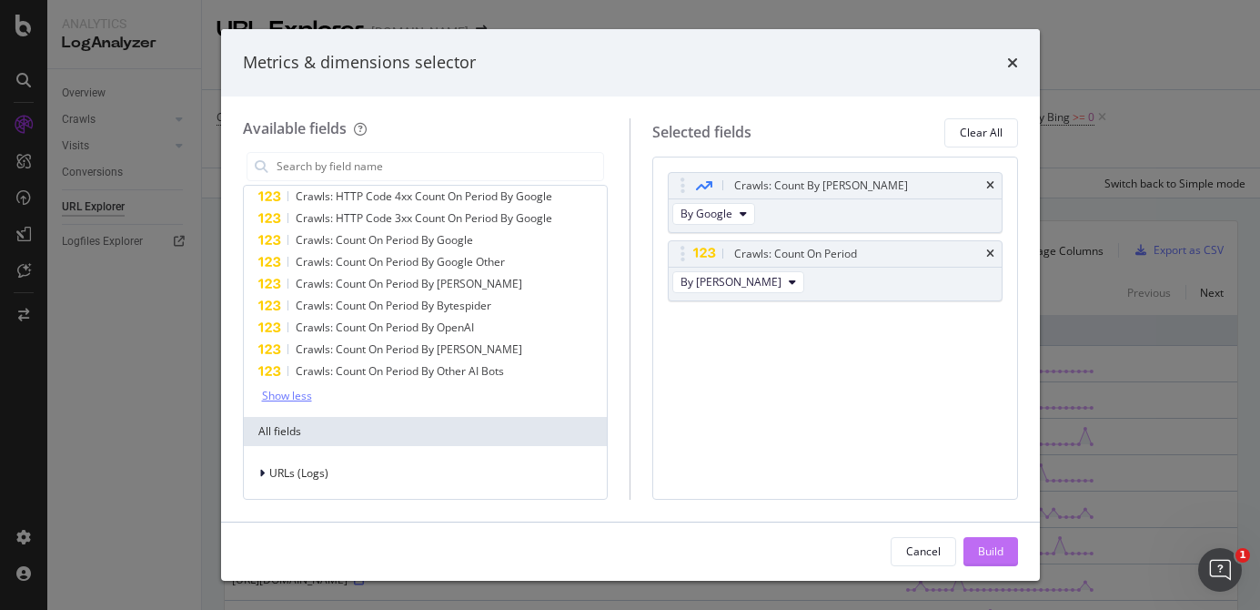
click at [997, 557] on div "Build" at bounding box center [990, 550] width 25 height 15
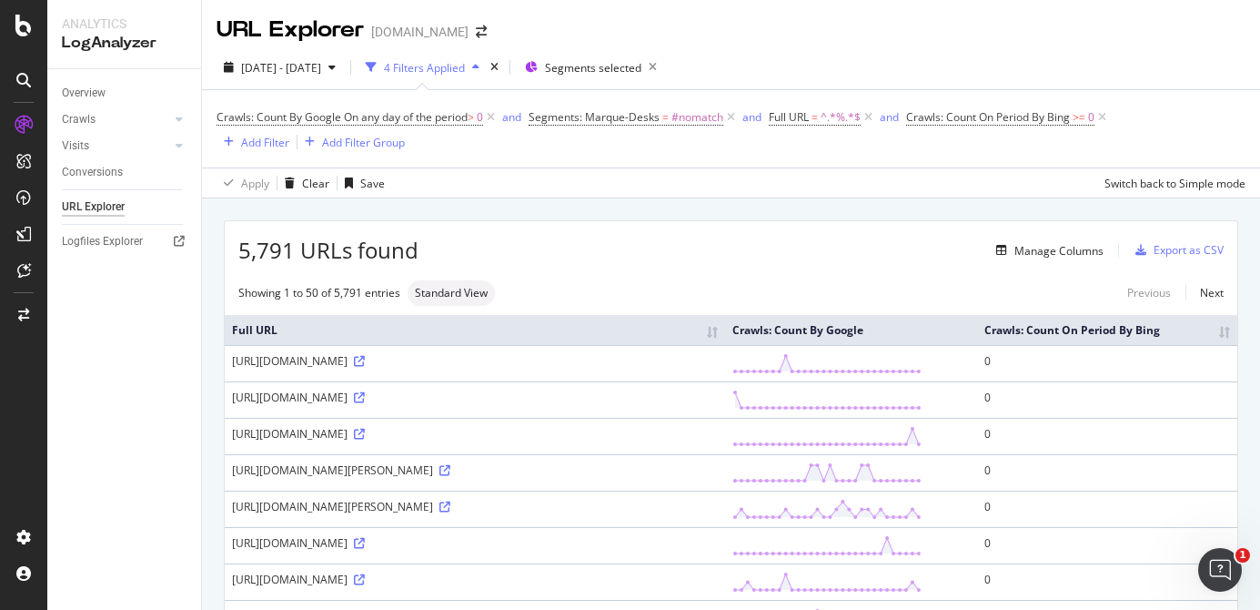
click at [1196, 102] on div "Crawls: Count By Google On any day of the period > 0 and Segments: Marque-Desks…" at bounding box center [731, 128] width 1029 height 77
click at [1210, 338] on th "Crawls: Count On Period By Bing" at bounding box center [1107, 330] width 260 height 30
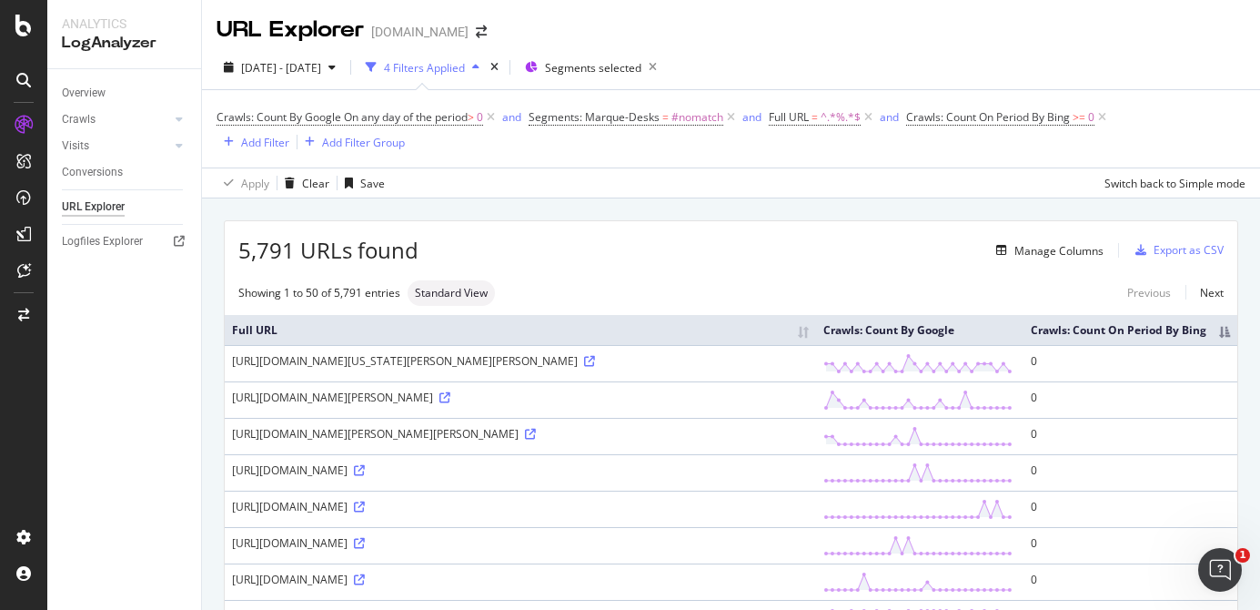
click at [1148, 103] on div "Crawls: Count By Google On any day of the period > 0 and Segments: Marque-Desks…" at bounding box center [731, 128] width 1029 height 77
click at [1208, 338] on th "Crawls: Count On Period By Bing" at bounding box center [1131, 330] width 214 height 30
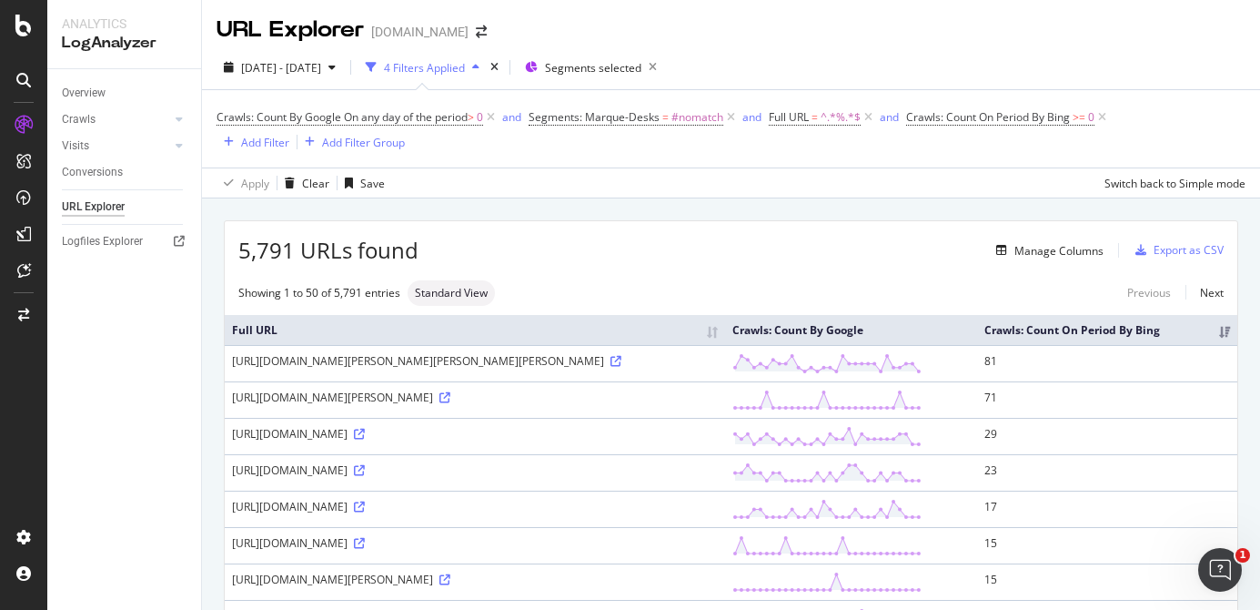
click at [1173, 99] on div "Crawls: Count By Google On any day of the period > 0 and Segments: Marque-Desks…" at bounding box center [731, 128] width 1029 height 77
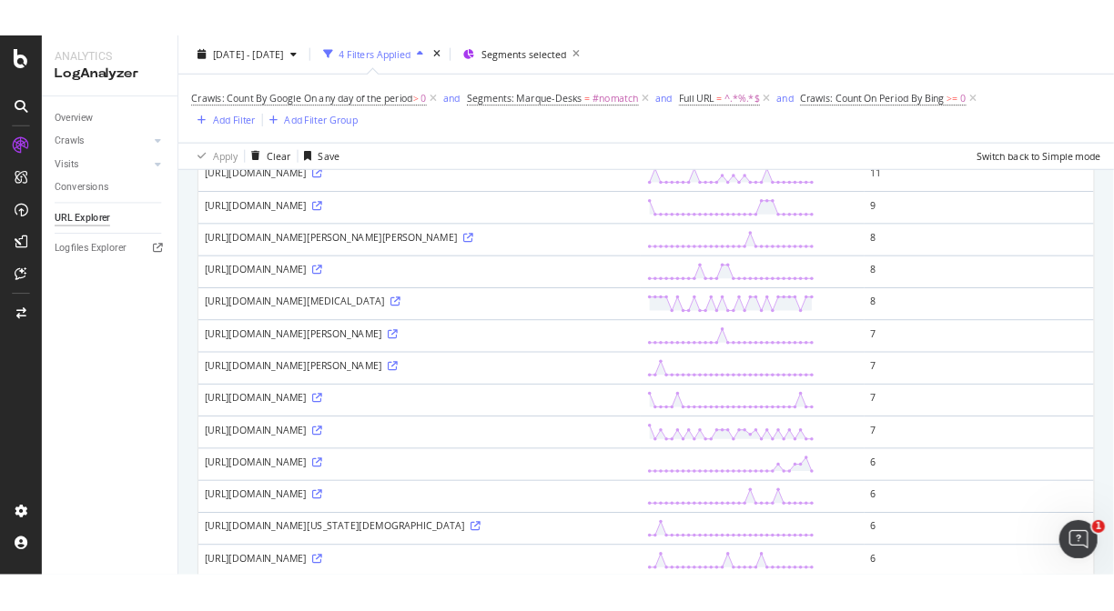
scroll to position [611, 0]
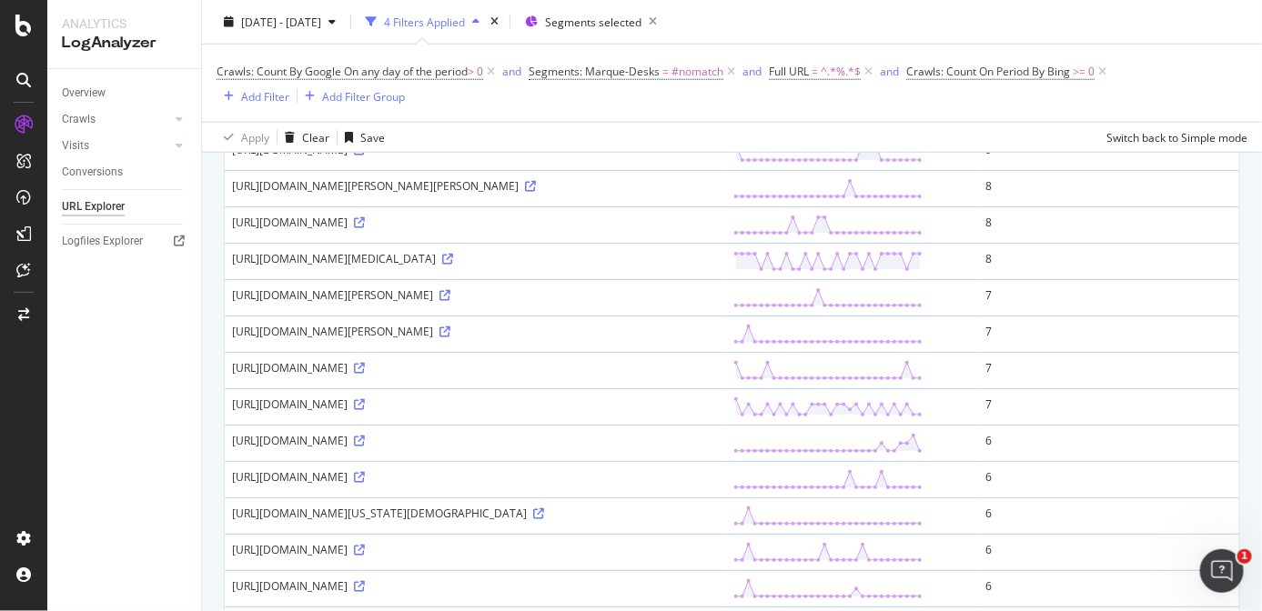
click at [104, 366] on div "Overview Crawls Daily Distribution Segments Distribution HTTP Codes Resources V…" at bounding box center [124, 340] width 154 height 542
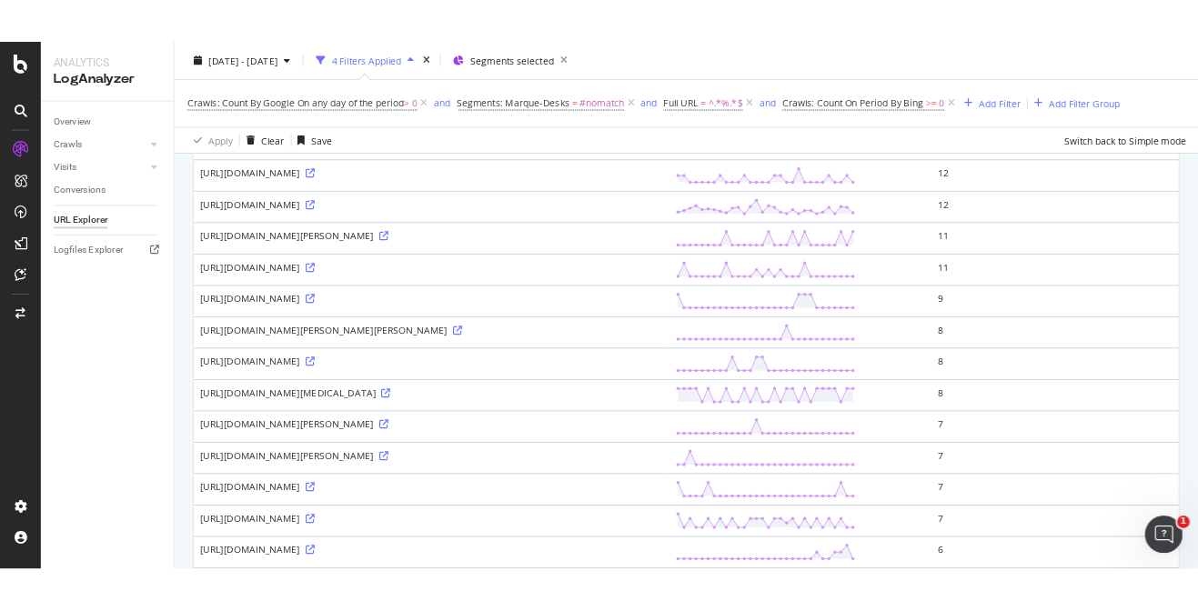
scroll to position [569, 0]
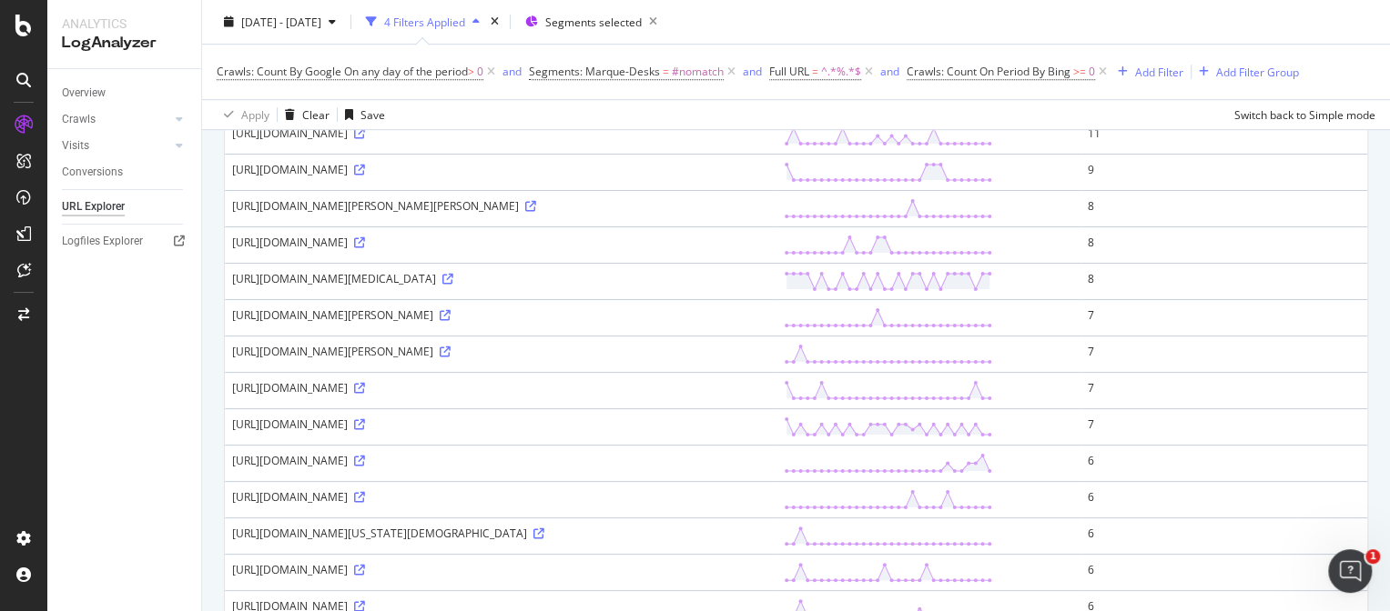
click at [136, 314] on div "Overview Crawls Daily Distribution Segments Distribution HTTP Codes Resources V…" at bounding box center [124, 340] width 154 height 542
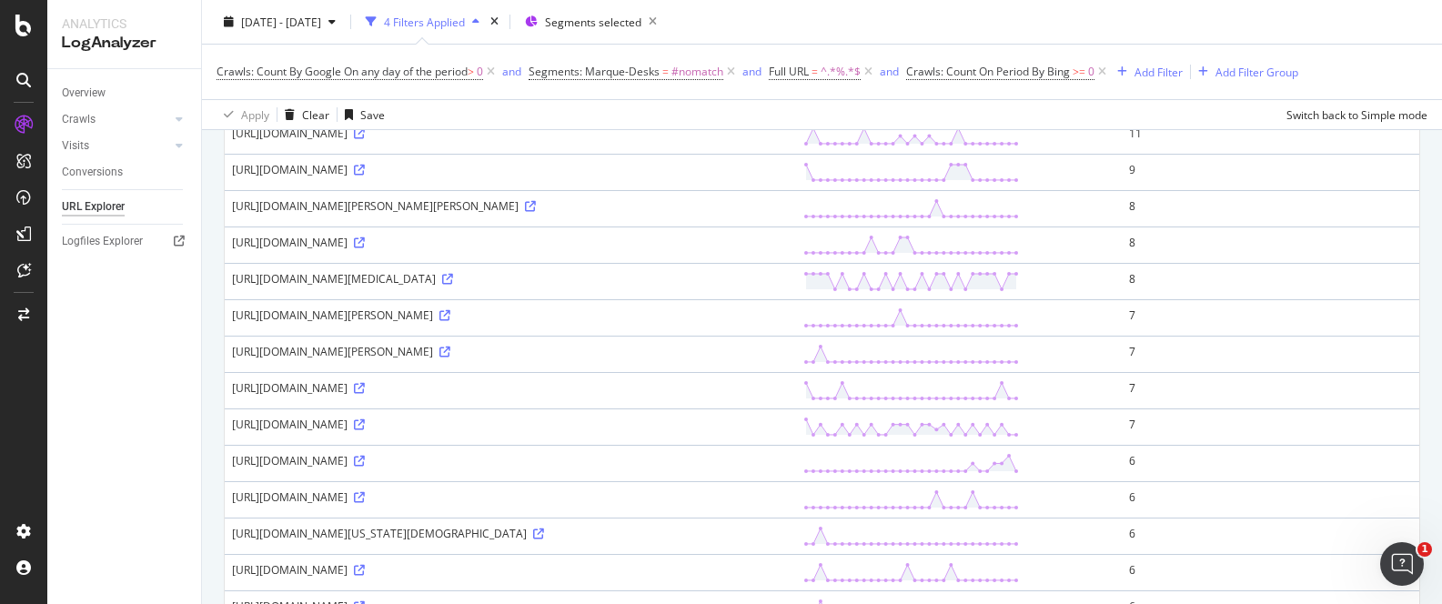
click at [82, 354] on div "Overview Crawls Daily Distribution Segments Distribution HTTP Codes Resources V…" at bounding box center [124, 336] width 154 height 535
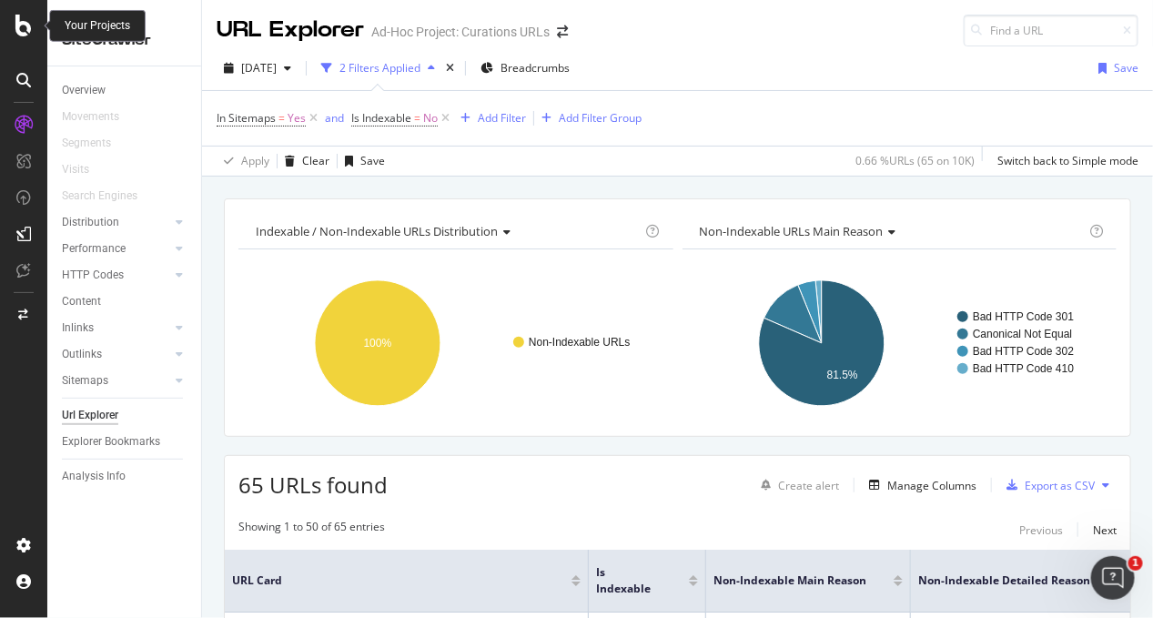
click at [22, 34] on icon at bounding box center [23, 26] width 16 height 22
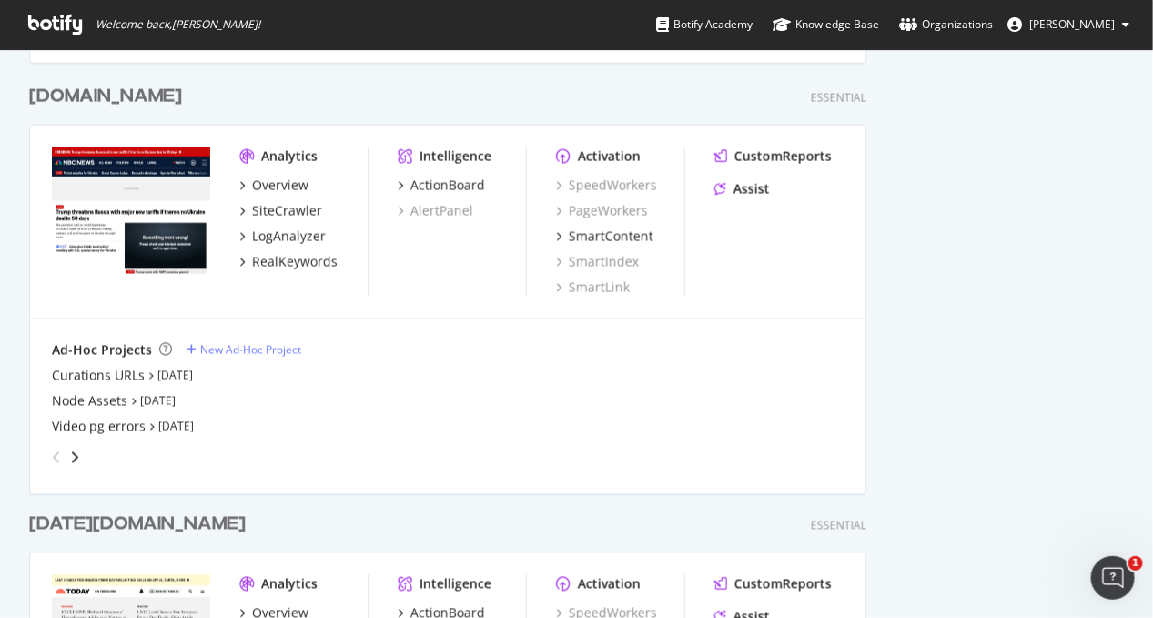
scroll to position [795, 0]
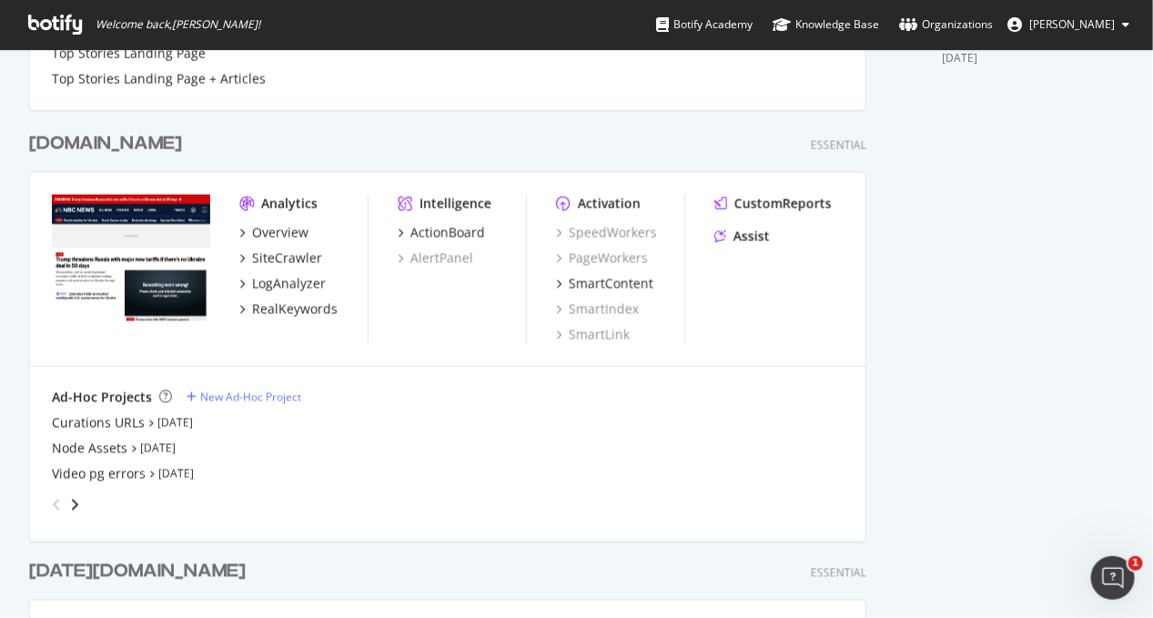
click at [109, 144] on div "[DOMAIN_NAME]" at bounding box center [105, 144] width 153 height 26
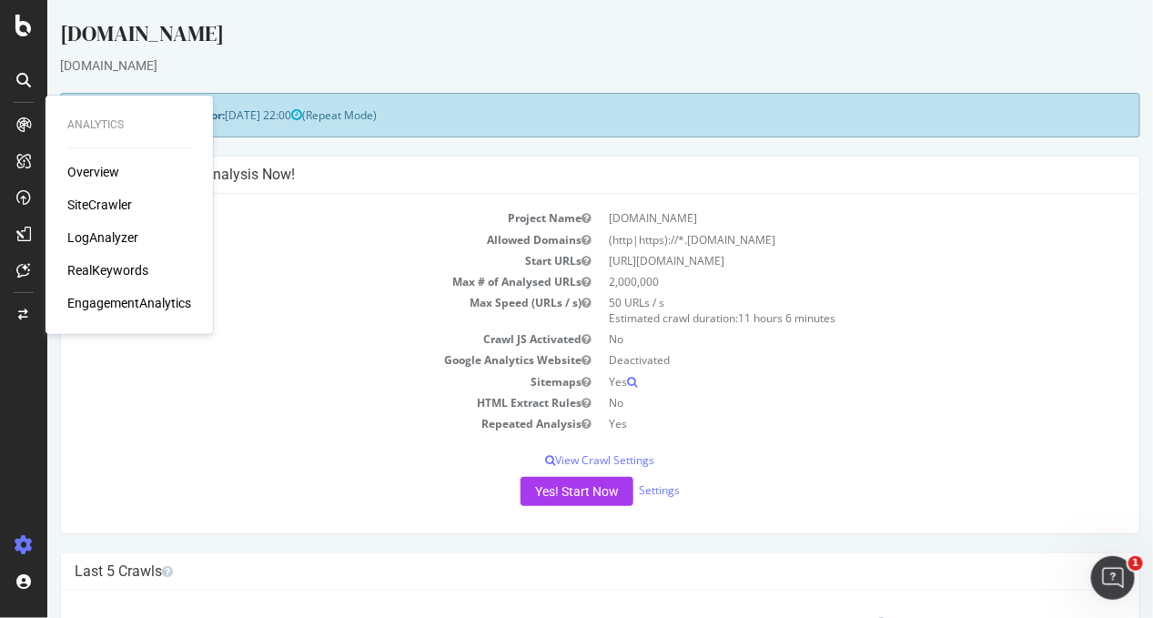
click at [123, 243] on div "LogAnalyzer" at bounding box center [102, 237] width 71 height 18
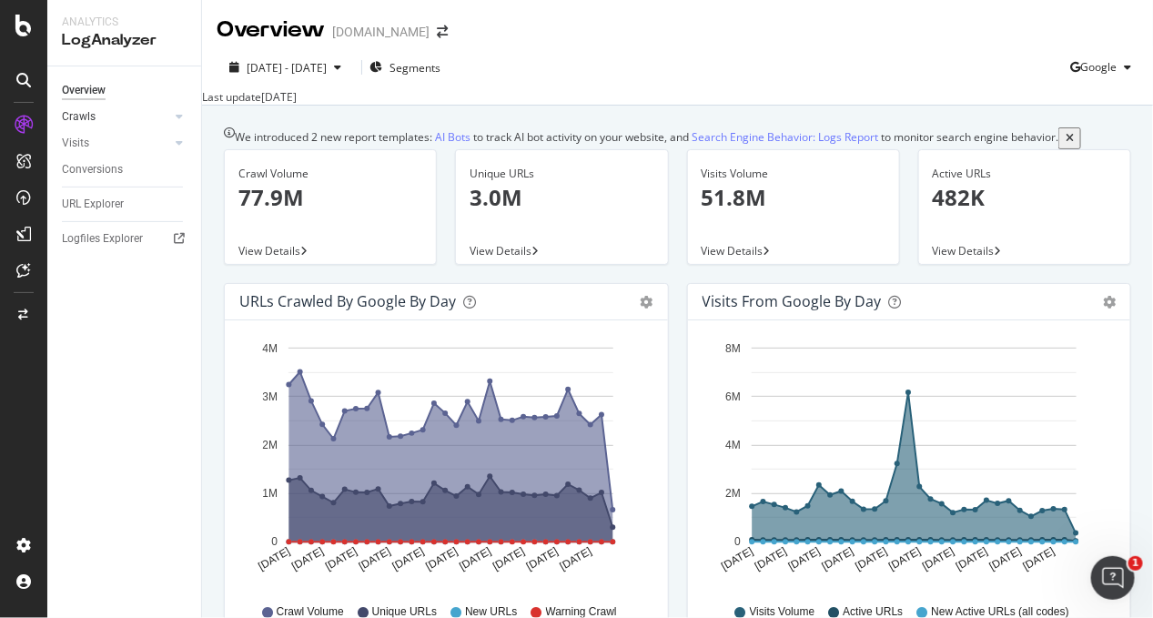
click at [100, 119] on link "Crawls" at bounding box center [116, 116] width 108 height 19
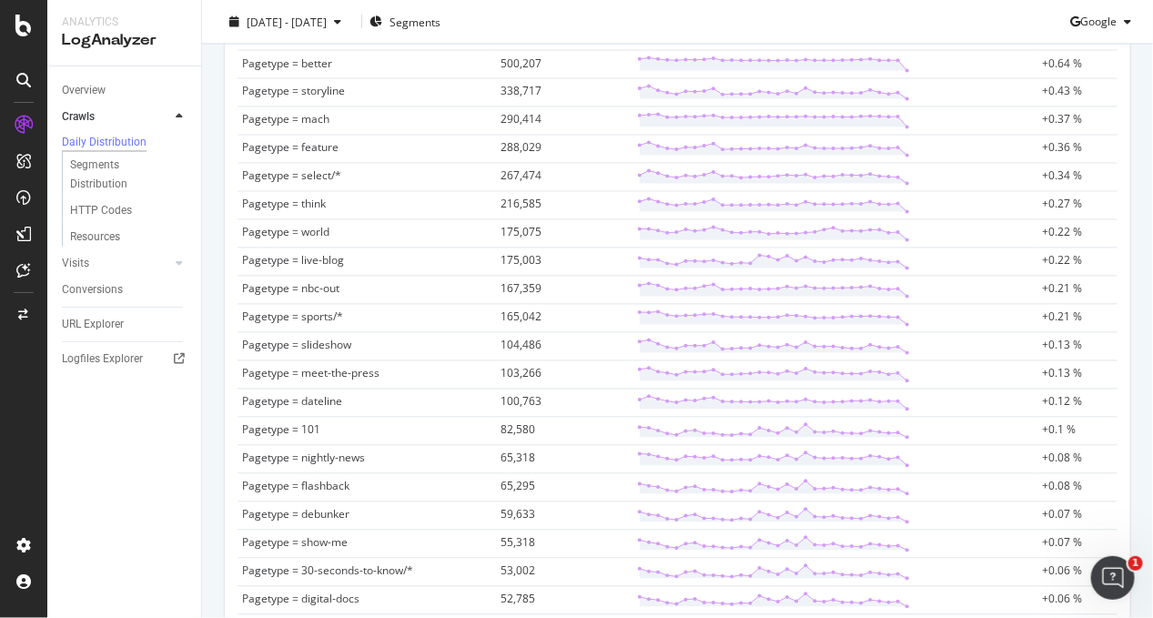
scroll to position [1109, 0]
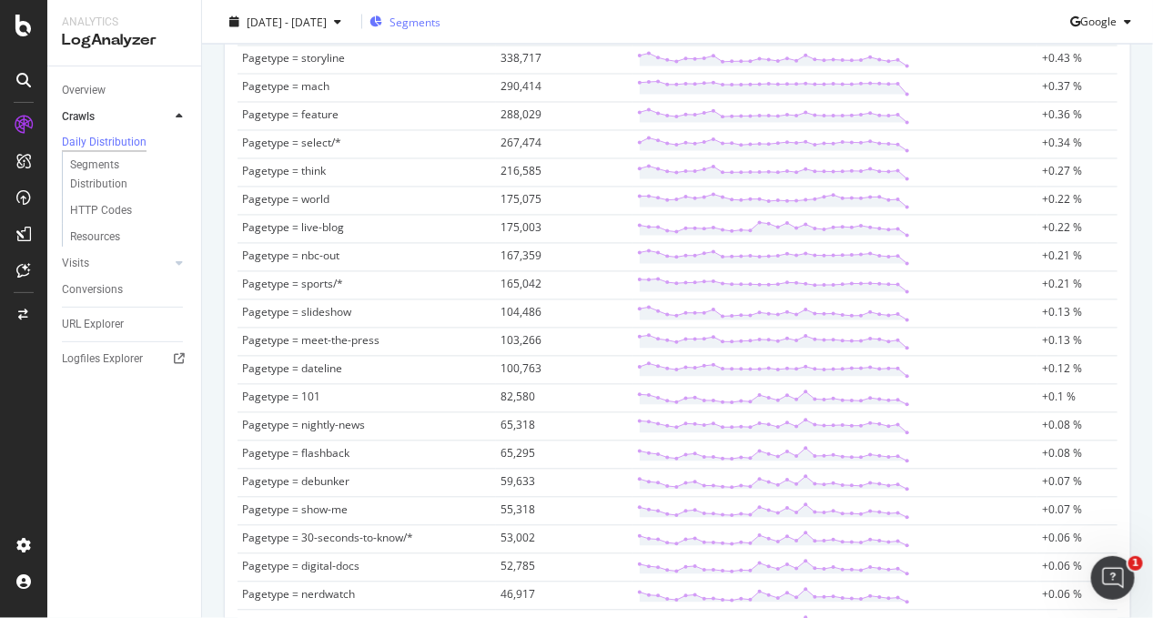
click at [440, 19] on span "Segments" at bounding box center [414, 21] width 51 height 15
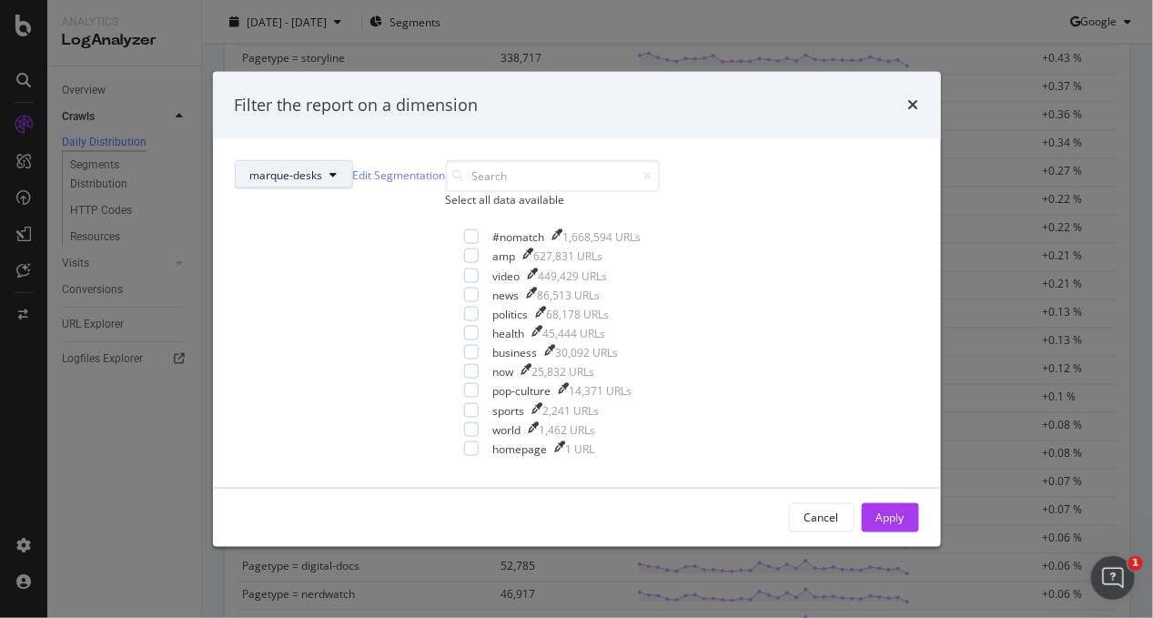
click at [323, 167] on span "marque-desks" at bounding box center [286, 174] width 73 height 15
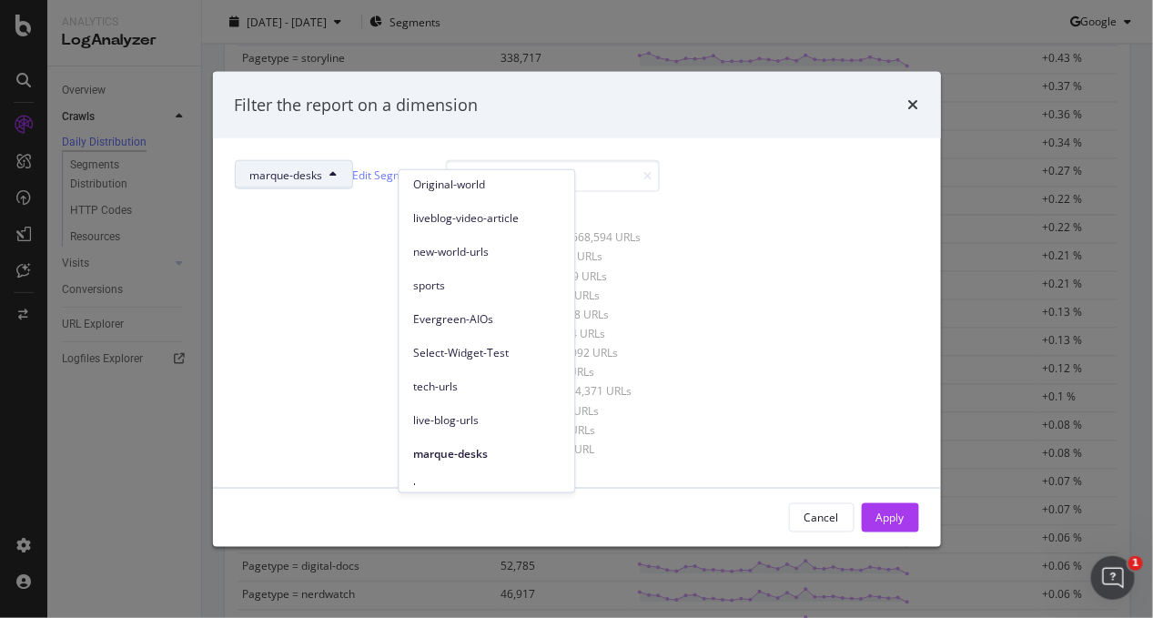
scroll to position [386, 0]
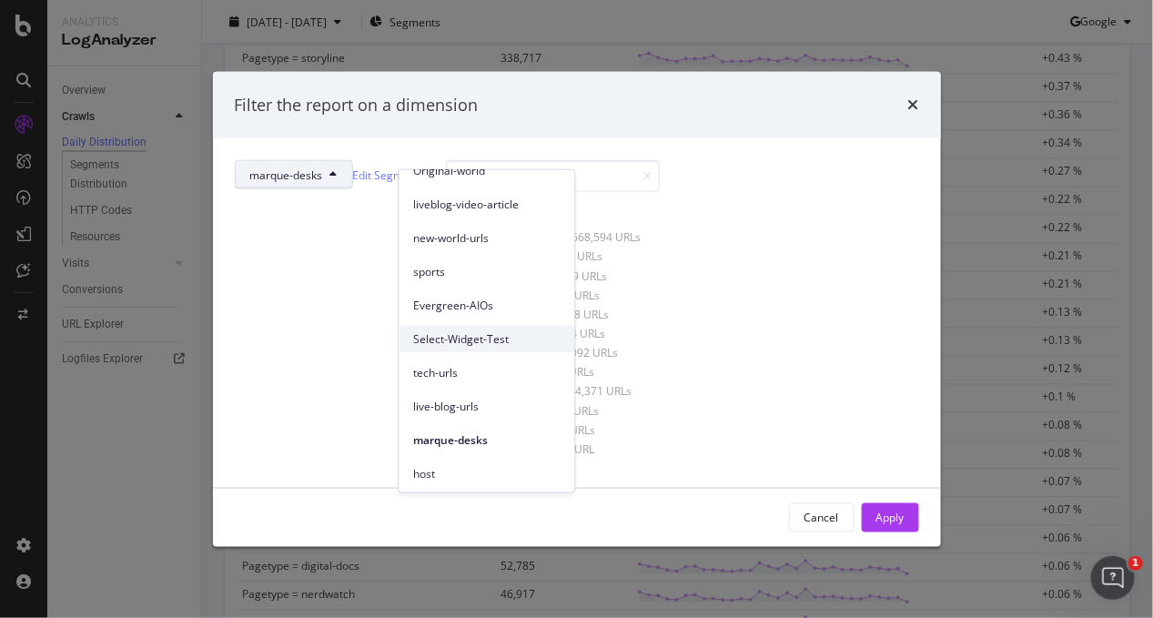
click at [491, 340] on span "Select-Widget-Test" at bounding box center [487, 338] width 147 height 16
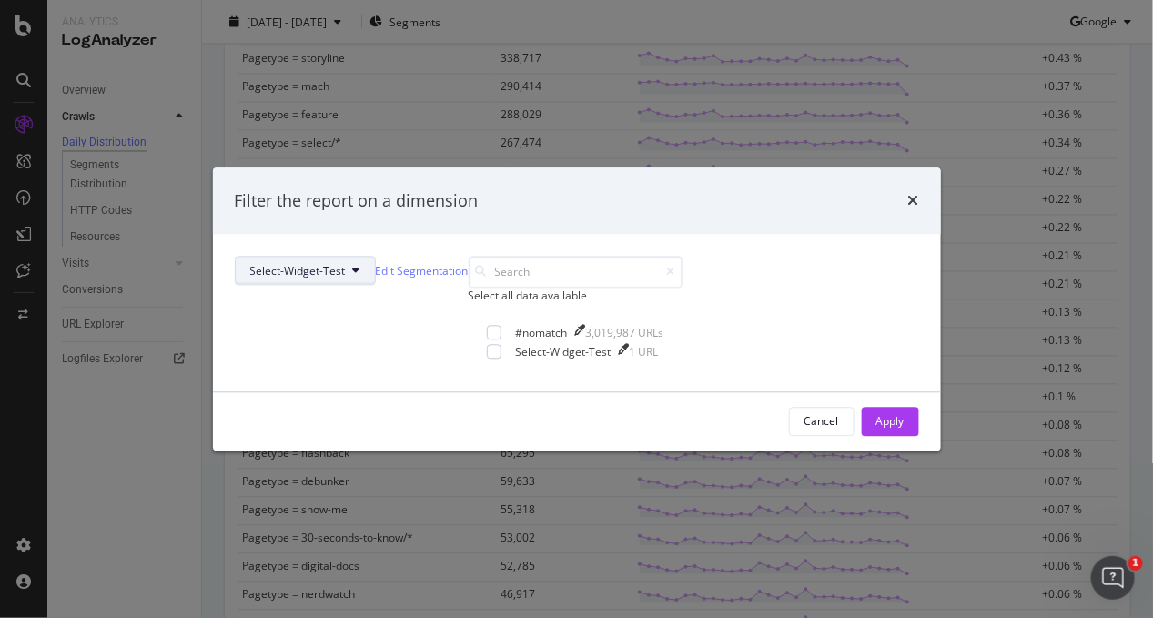
click at [376, 257] on button "Select-Widget-Test" at bounding box center [305, 271] width 141 height 29
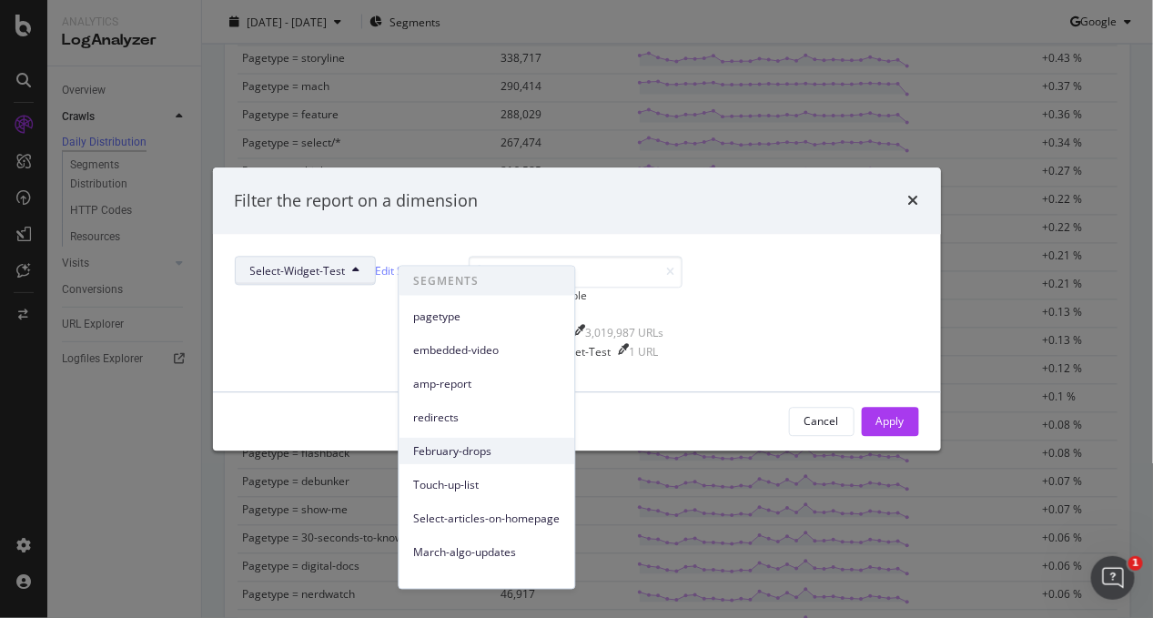
scroll to position [227, 0]
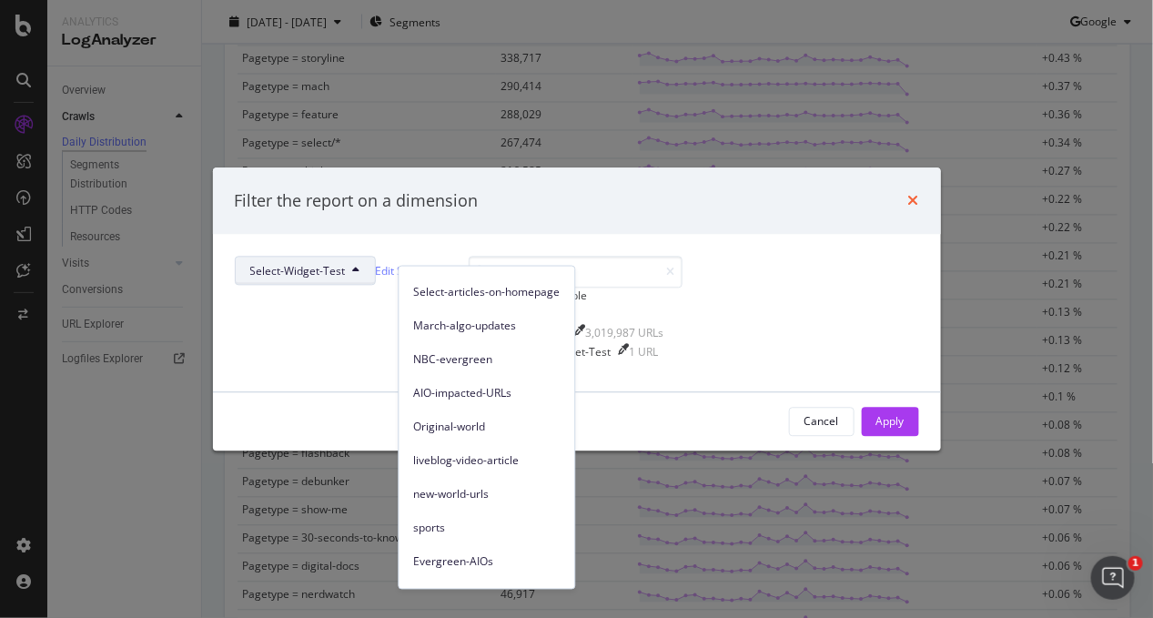
click at [908, 194] on icon "times" at bounding box center [913, 201] width 11 height 15
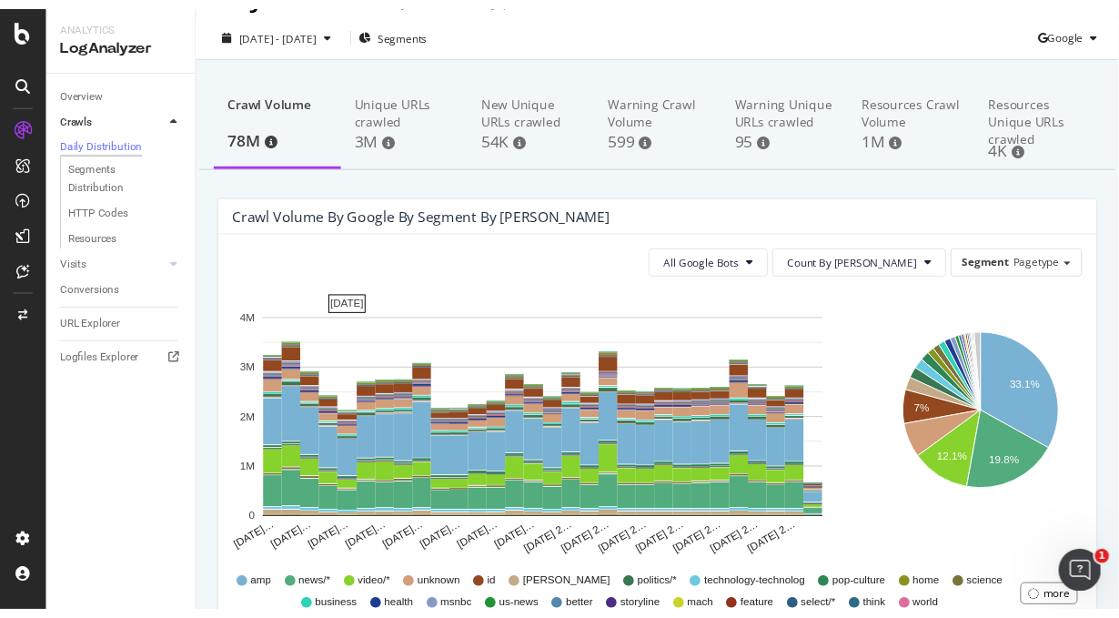
scroll to position [0, 0]
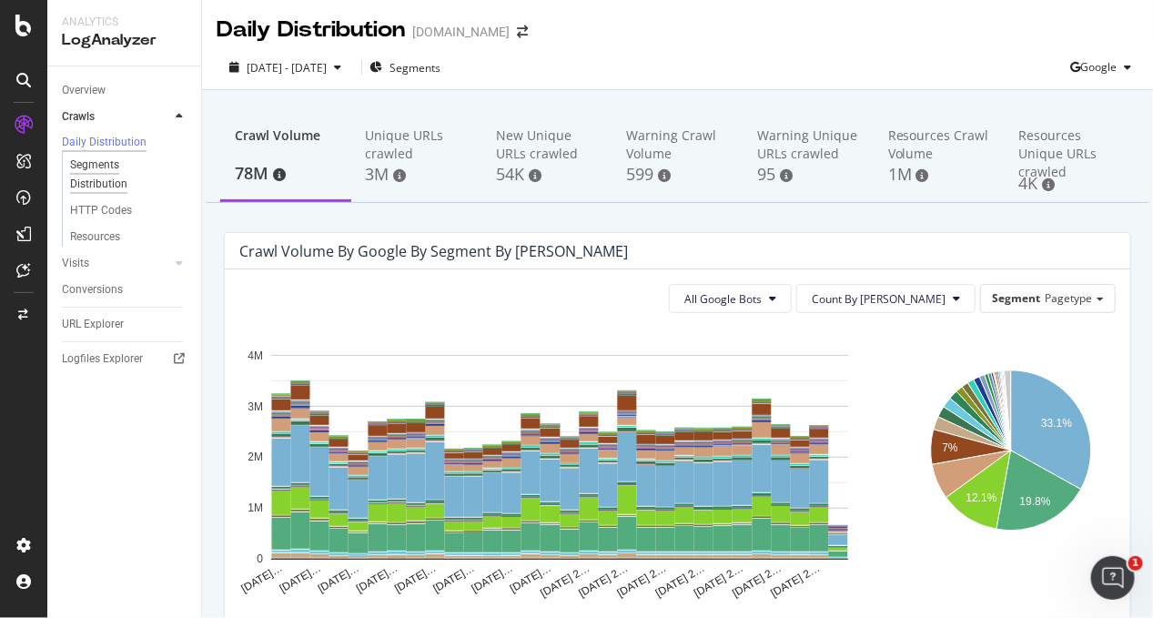
click at [99, 187] on div "Segments Distribution" at bounding box center [120, 175] width 101 height 38
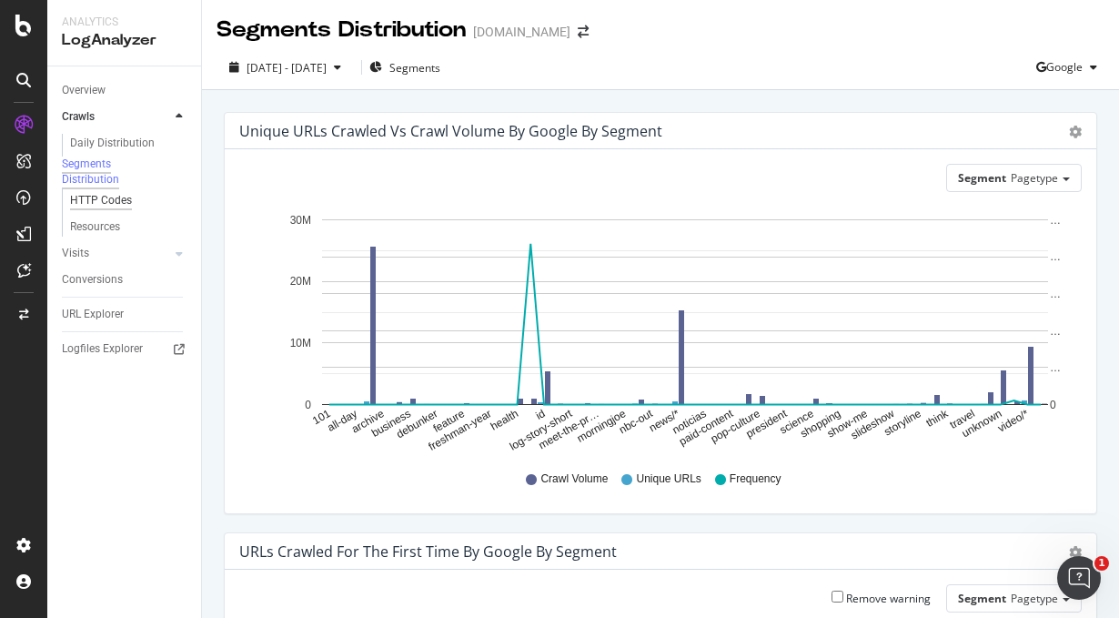
click at [100, 210] on div "HTTP Codes" at bounding box center [101, 200] width 62 height 19
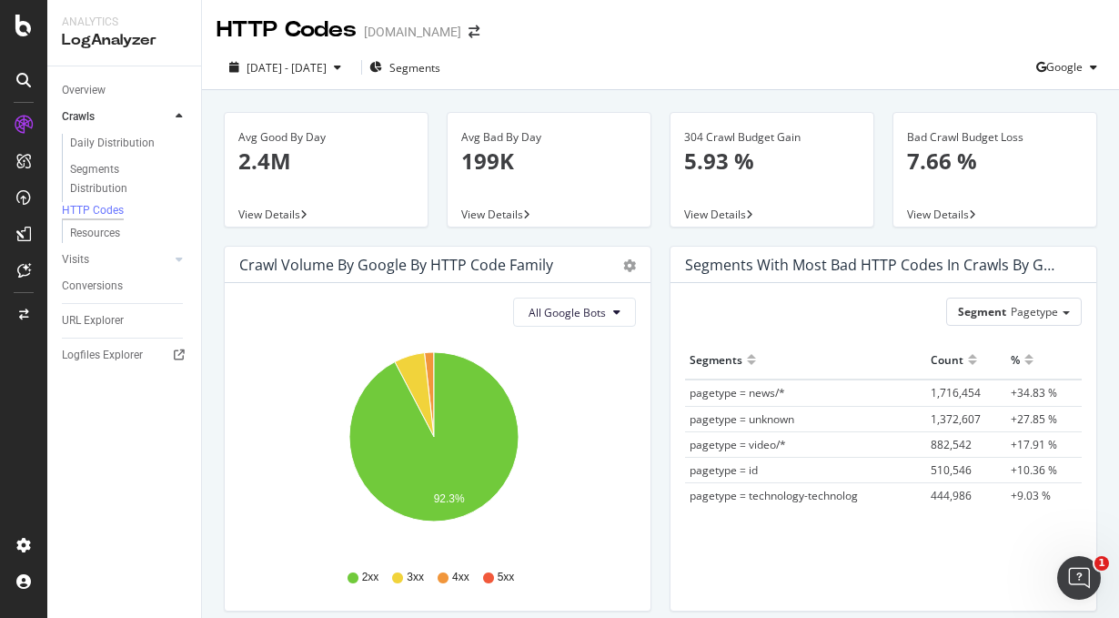
click at [671, 511] on div "Segment Pagetype Hold CTRL while clicking to filter the report. Segments Count …" at bounding box center [884, 447] width 426 height 328
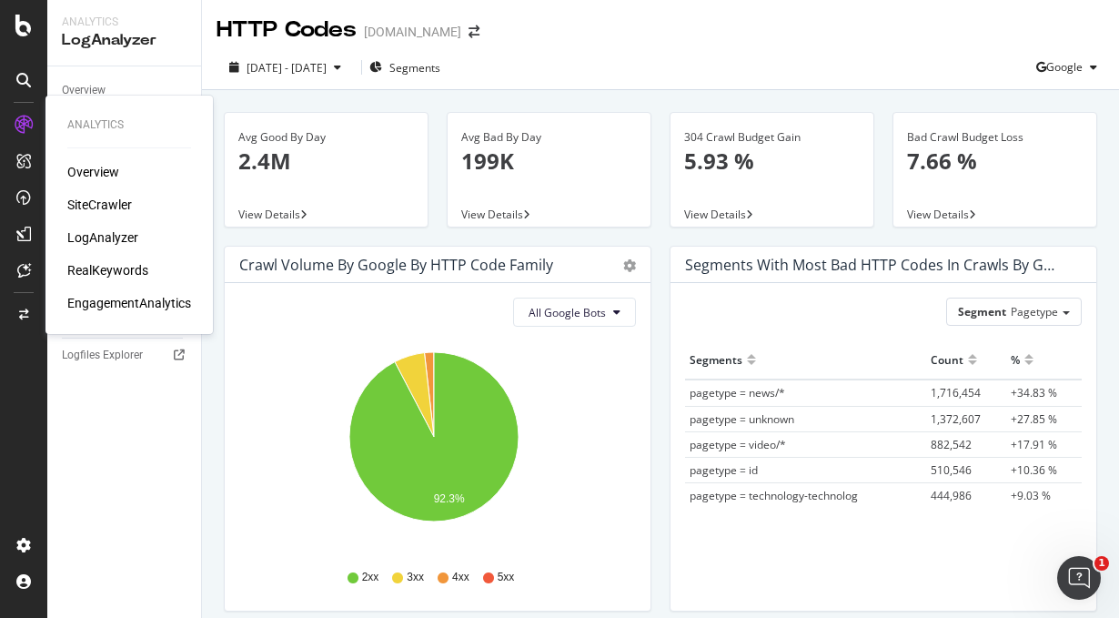
click at [106, 175] on div "Overview" at bounding box center [93, 172] width 52 height 18
